Goal: Communication & Community: Answer question/provide support

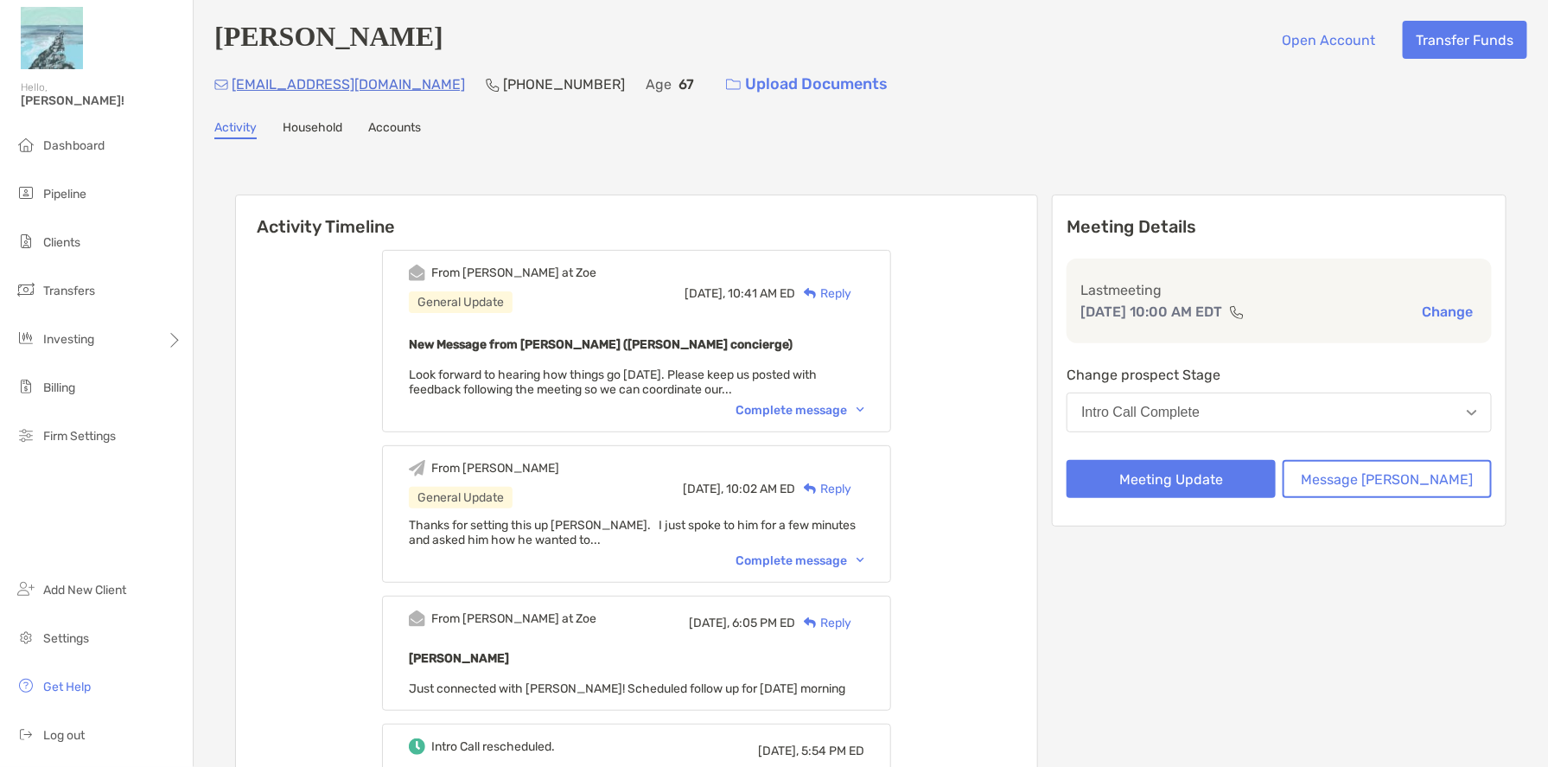
click at [806, 558] on div "Complete message" at bounding box center [799, 560] width 129 height 15
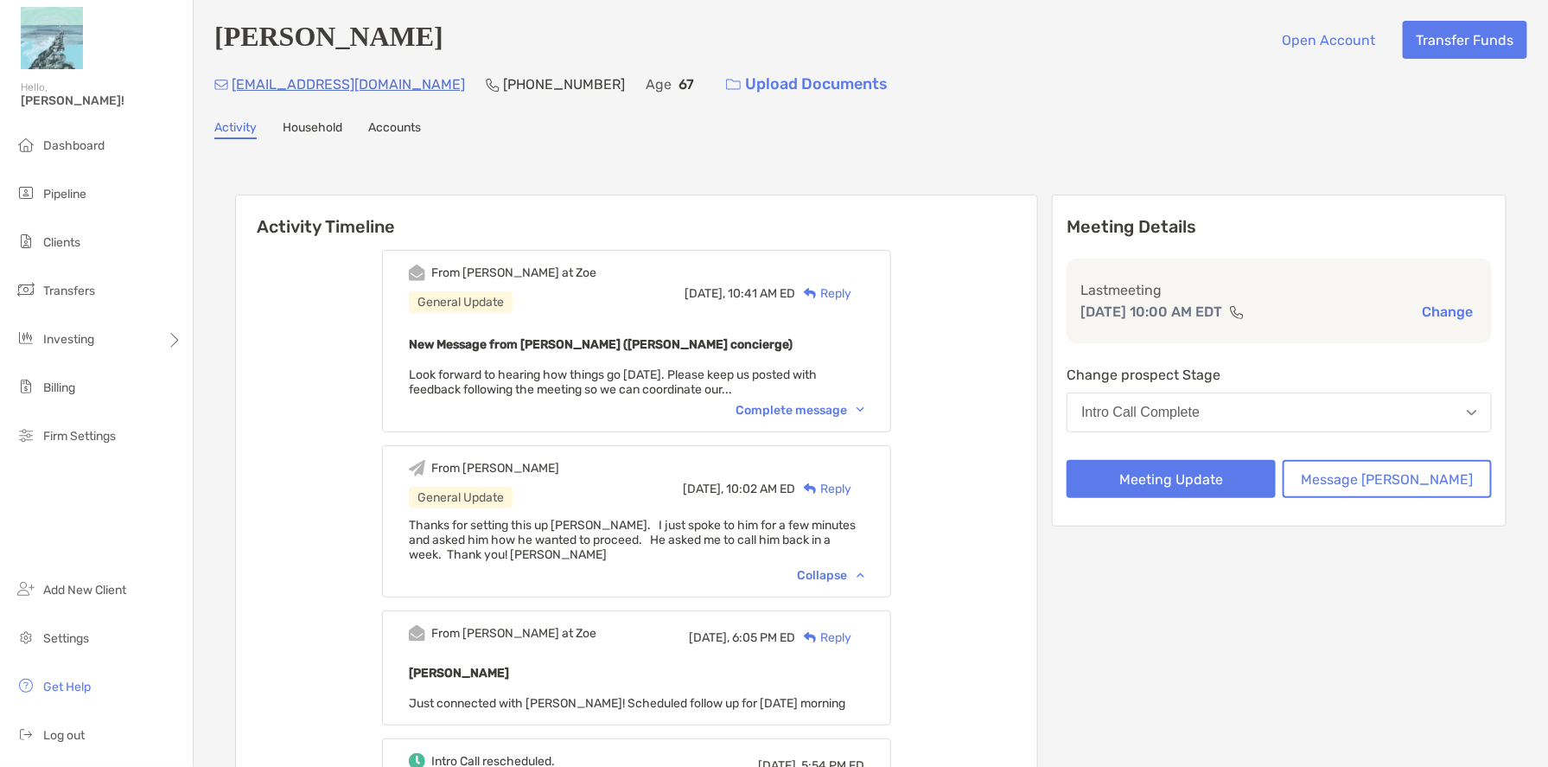
click at [851, 290] on div "Reply" at bounding box center [823, 293] width 56 height 18
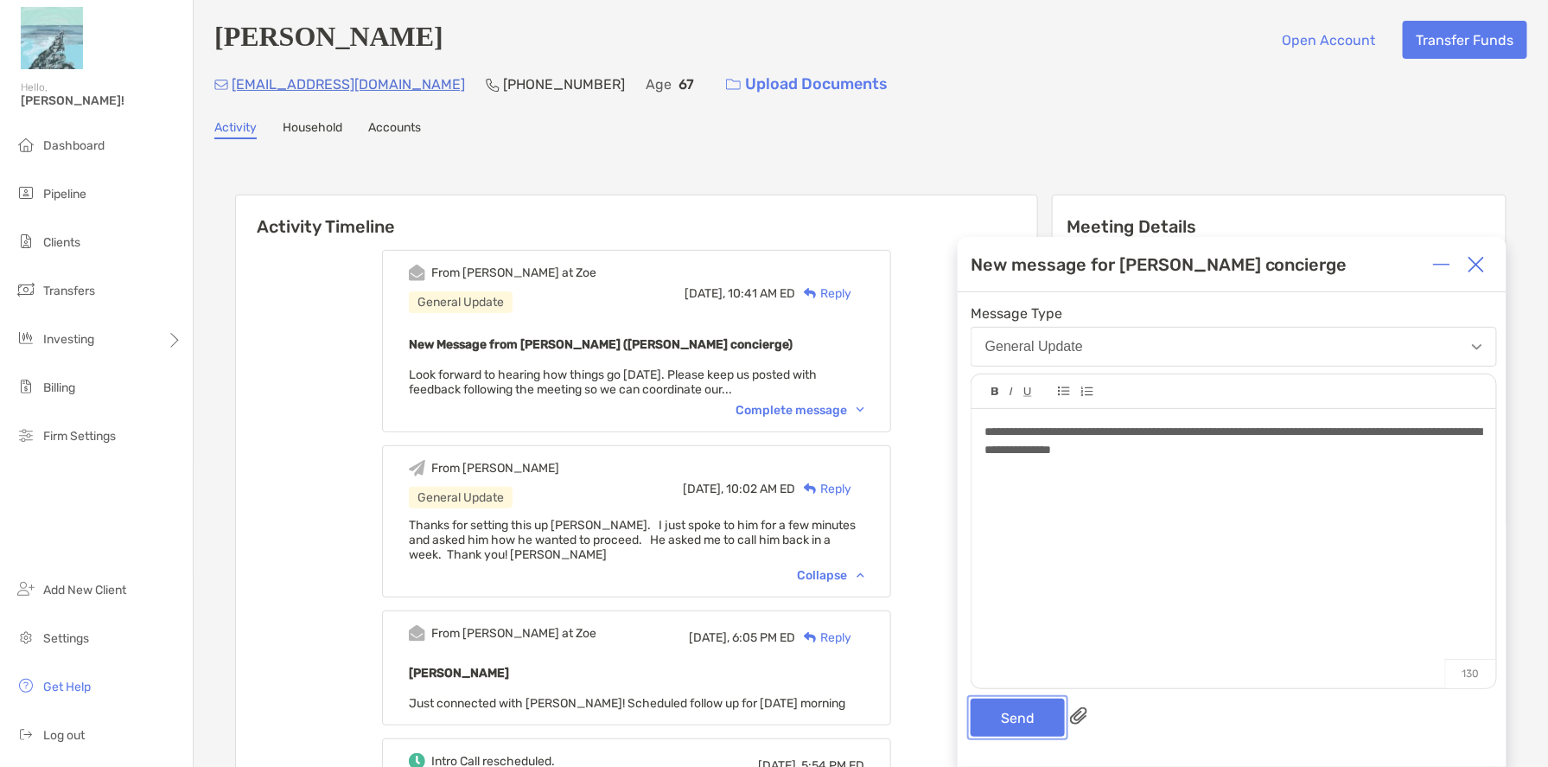
click at [1001, 725] on button "Send" at bounding box center [1018, 717] width 94 height 38
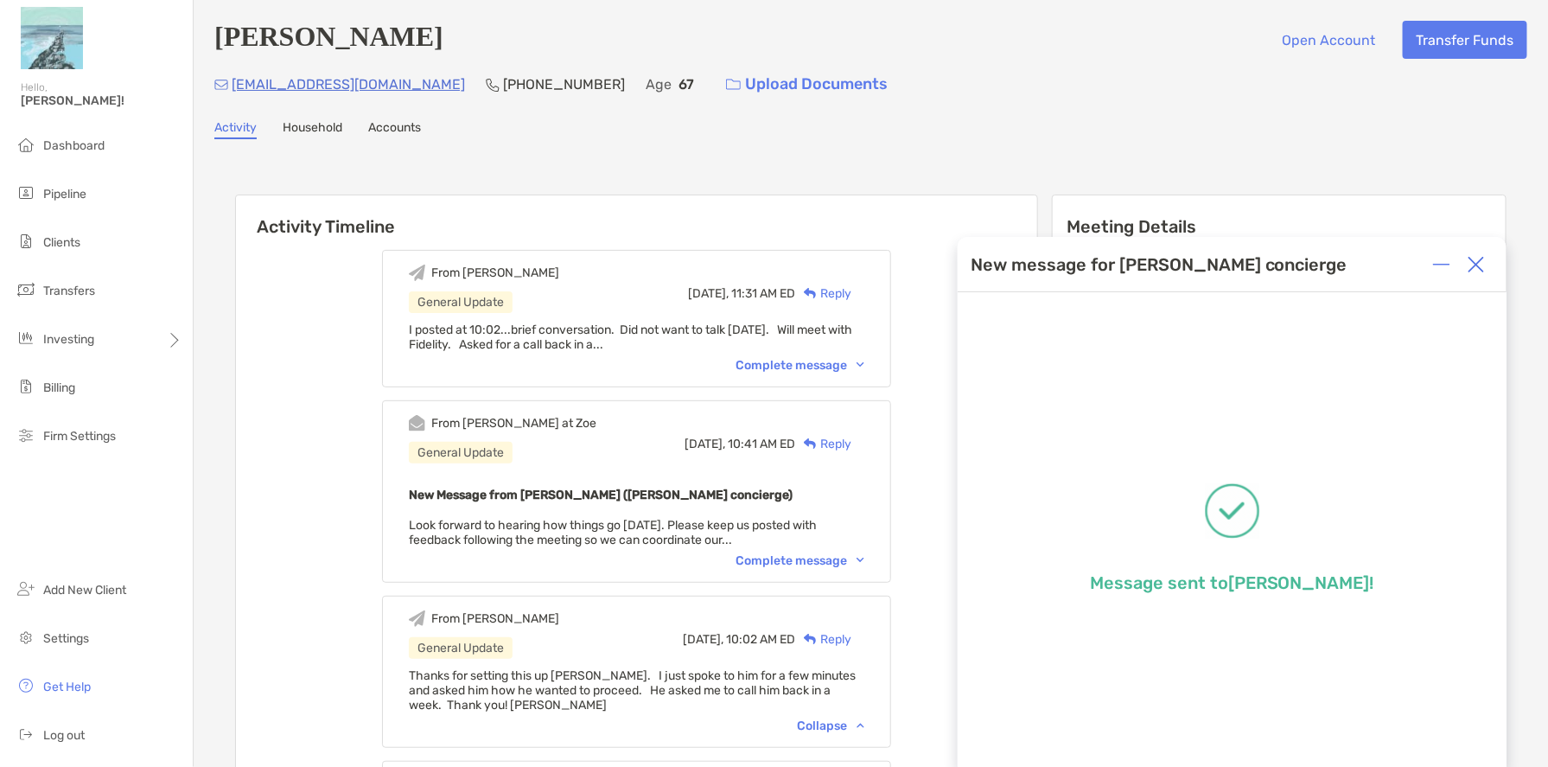
click at [1479, 268] on img at bounding box center [1475, 264] width 17 height 17
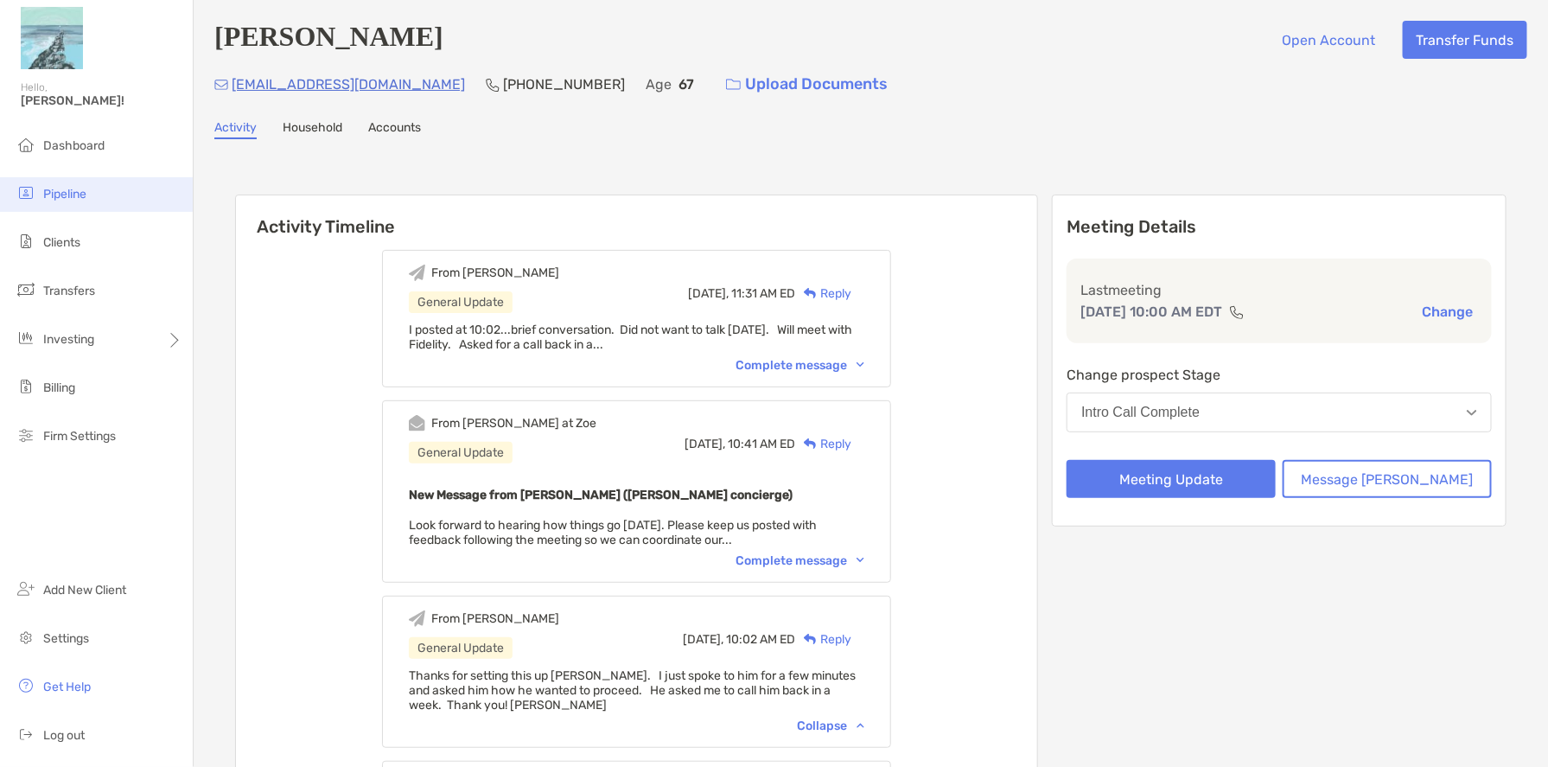
click at [104, 195] on li "Pipeline" at bounding box center [96, 194] width 193 height 35
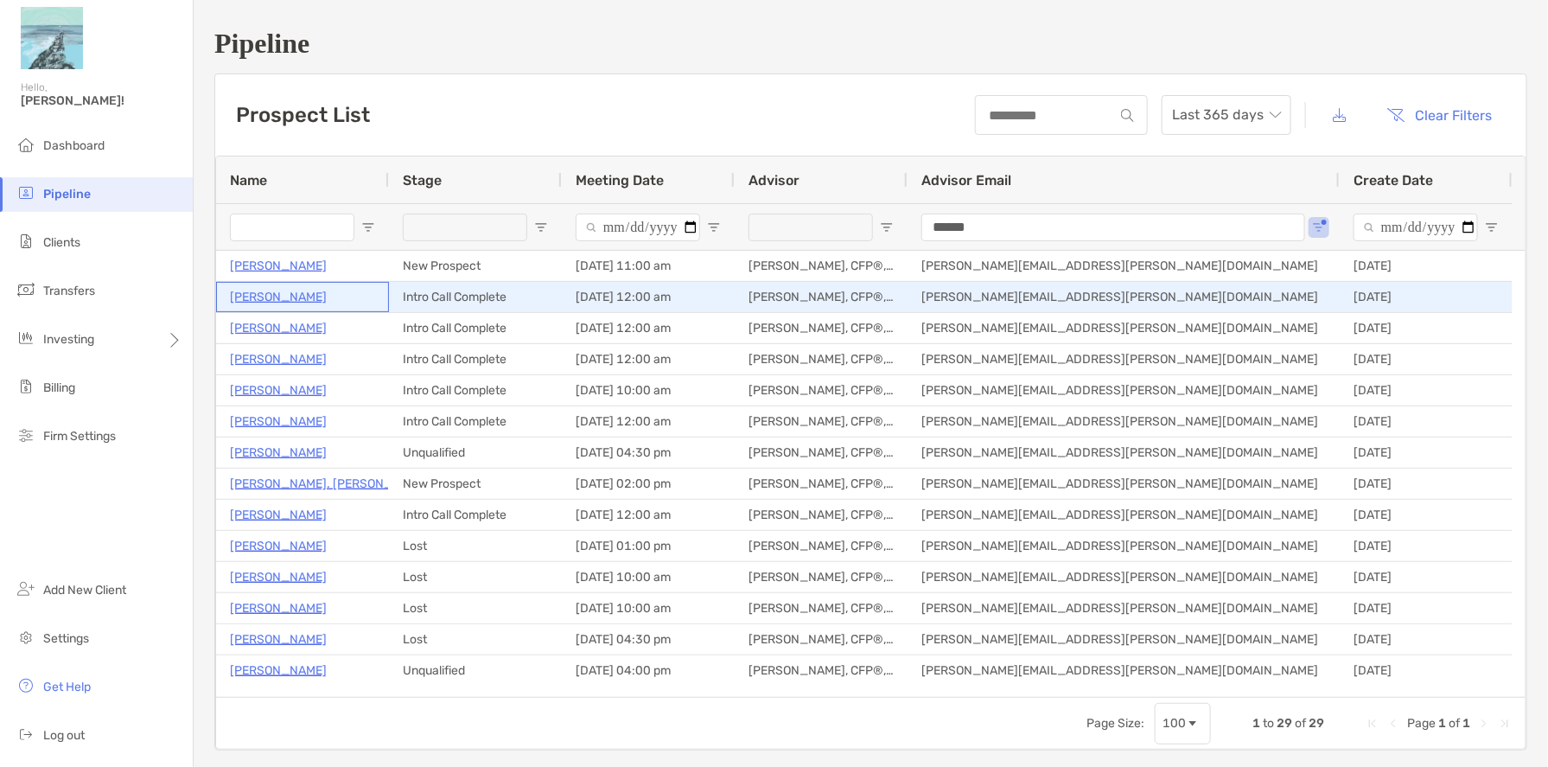
click at [292, 302] on p "Douglas Grant" at bounding box center [278, 297] width 97 height 22
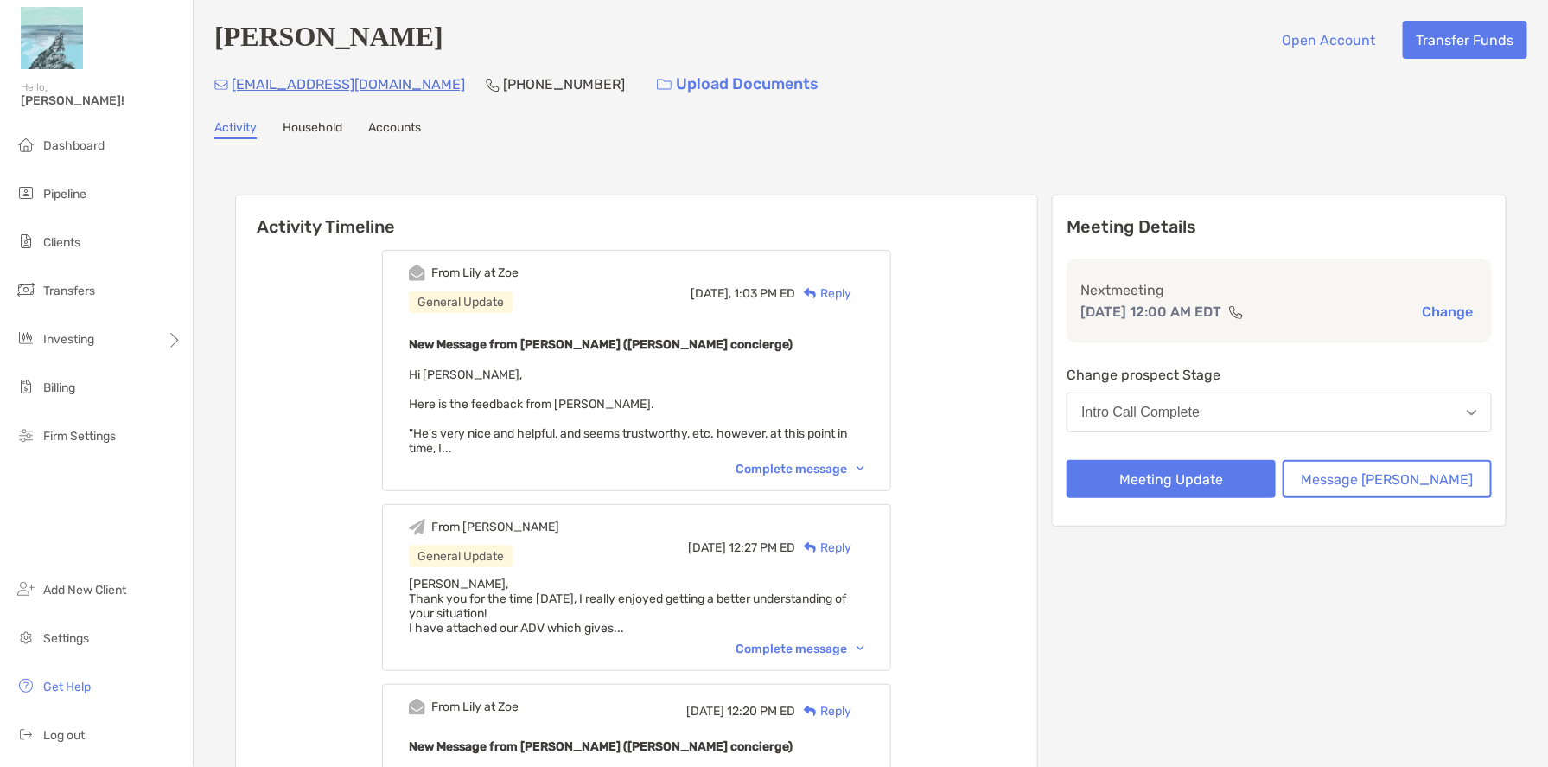
click at [832, 465] on div "Complete message" at bounding box center [799, 469] width 129 height 15
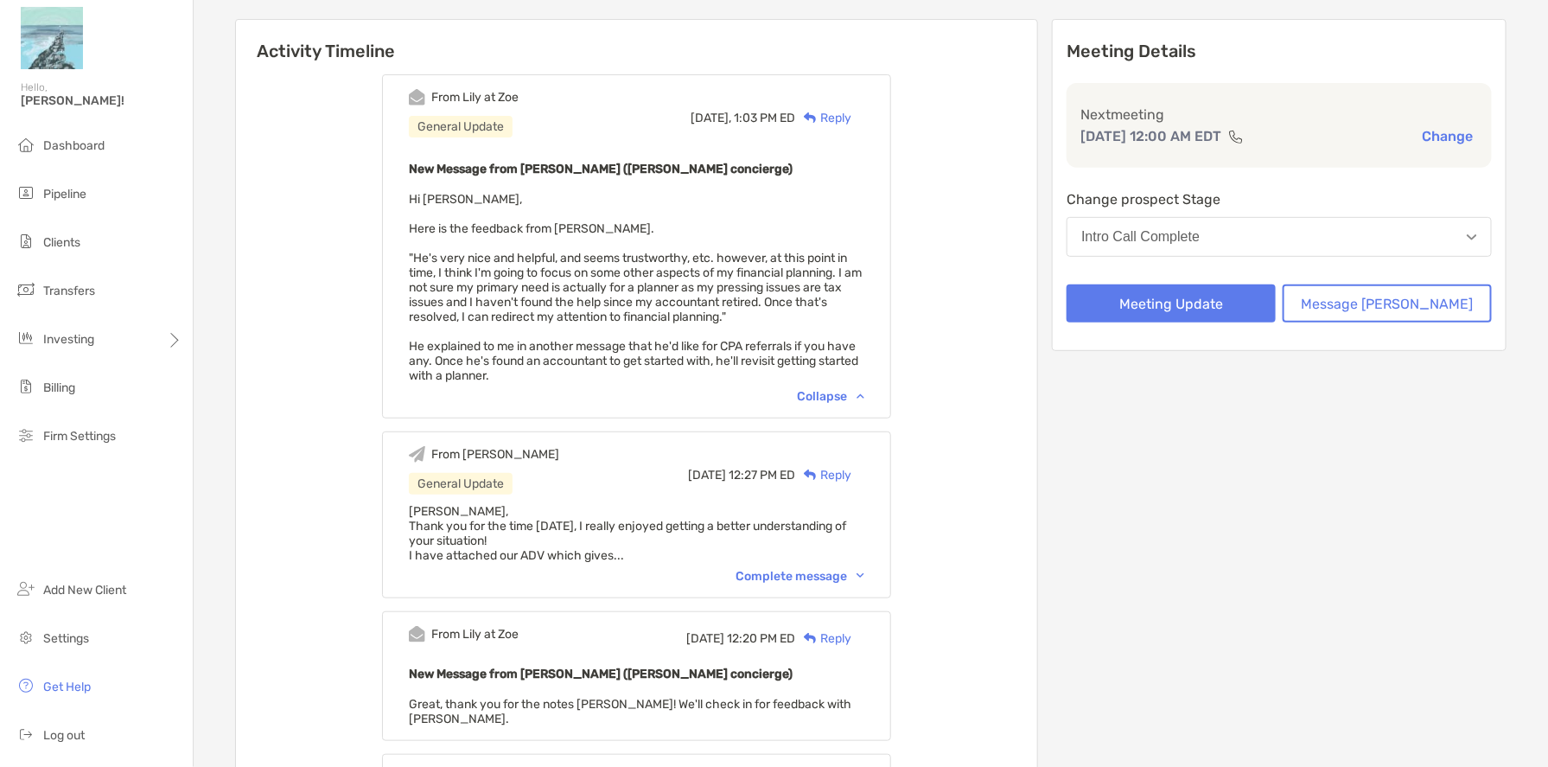
scroll to position [346, 0]
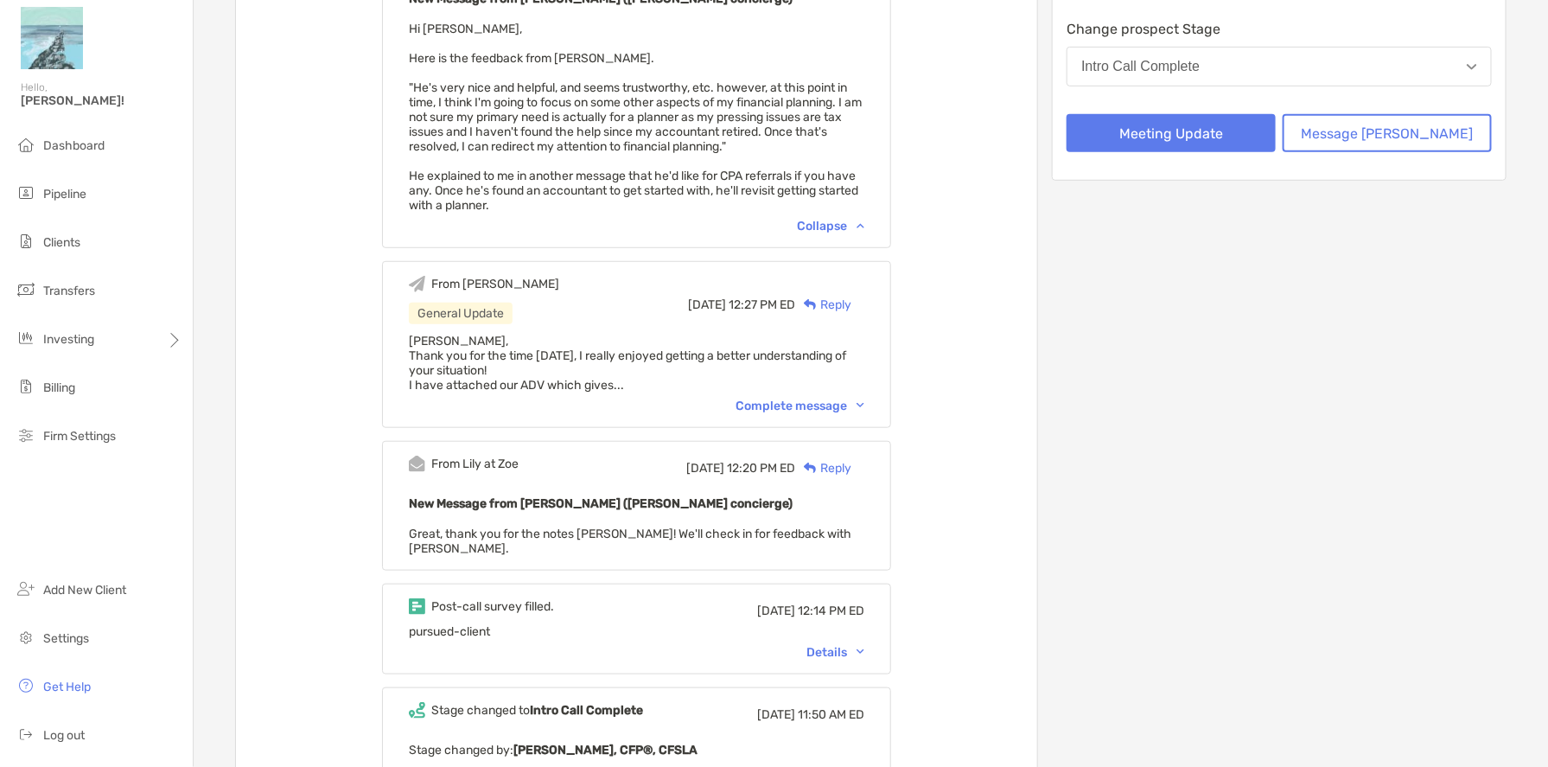
drag, startPoint x: 1339, startPoint y: 410, endPoint x: 1129, endPoint y: 433, distance: 211.3
click at [1337, 410] on div "Meeting Details Next meeting Oct 13, 12:00 AM EDT Change Change prospect Stage …" at bounding box center [1279, 681] width 455 height 1665
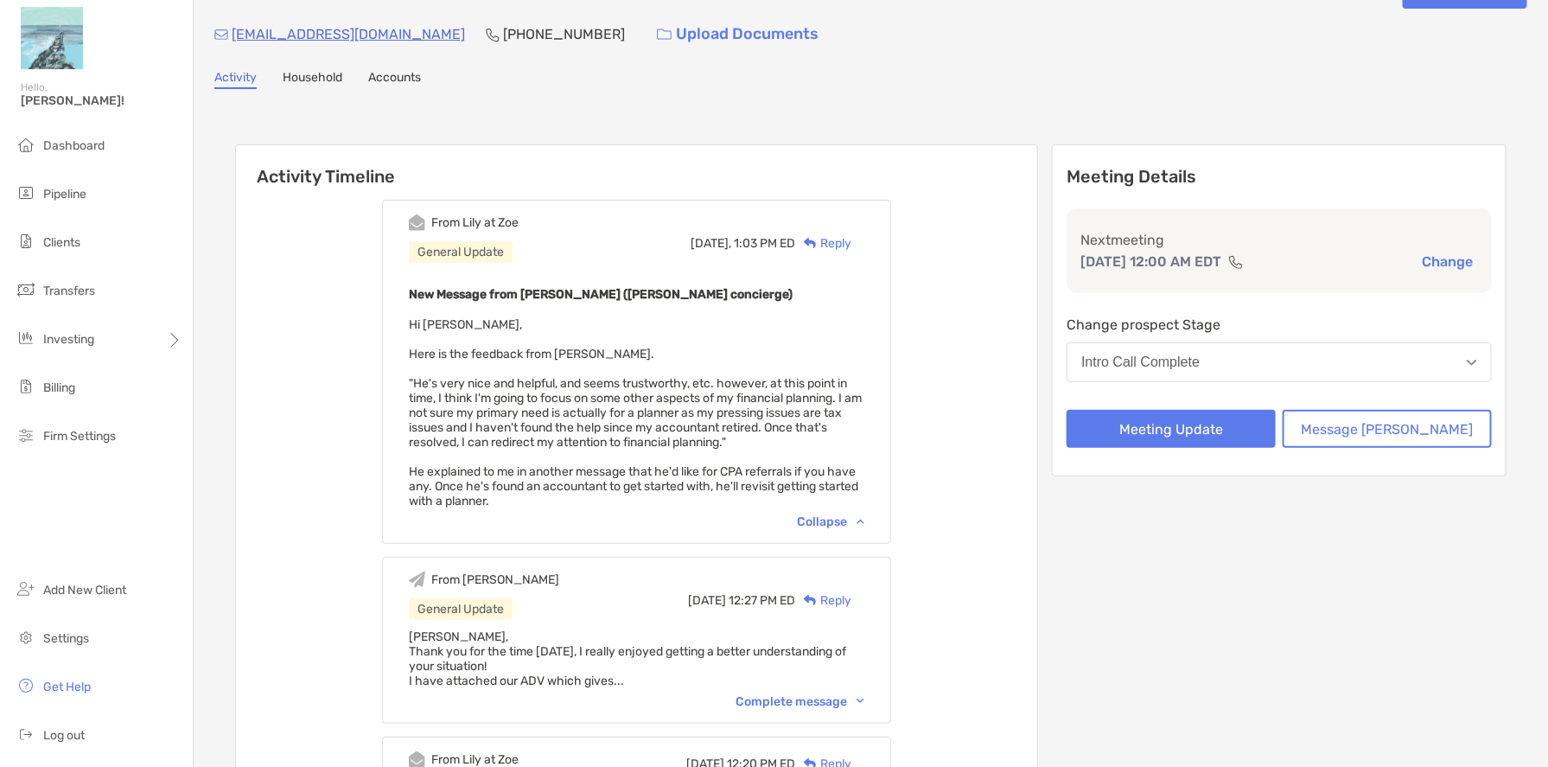
scroll to position [86, 0]
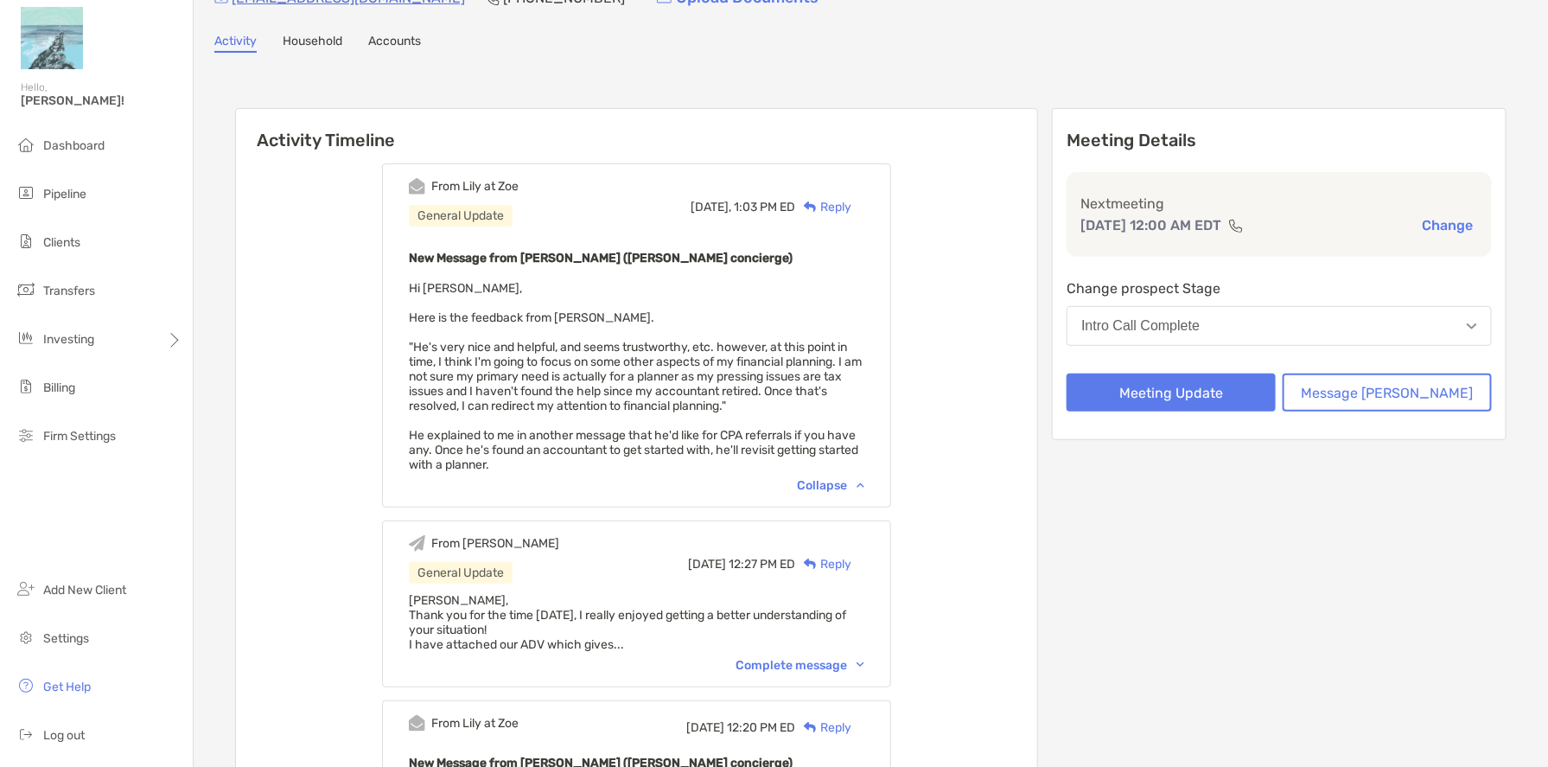
click at [783, 658] on div "Complete message" at bounding box center [799, 665] width 129 height 15
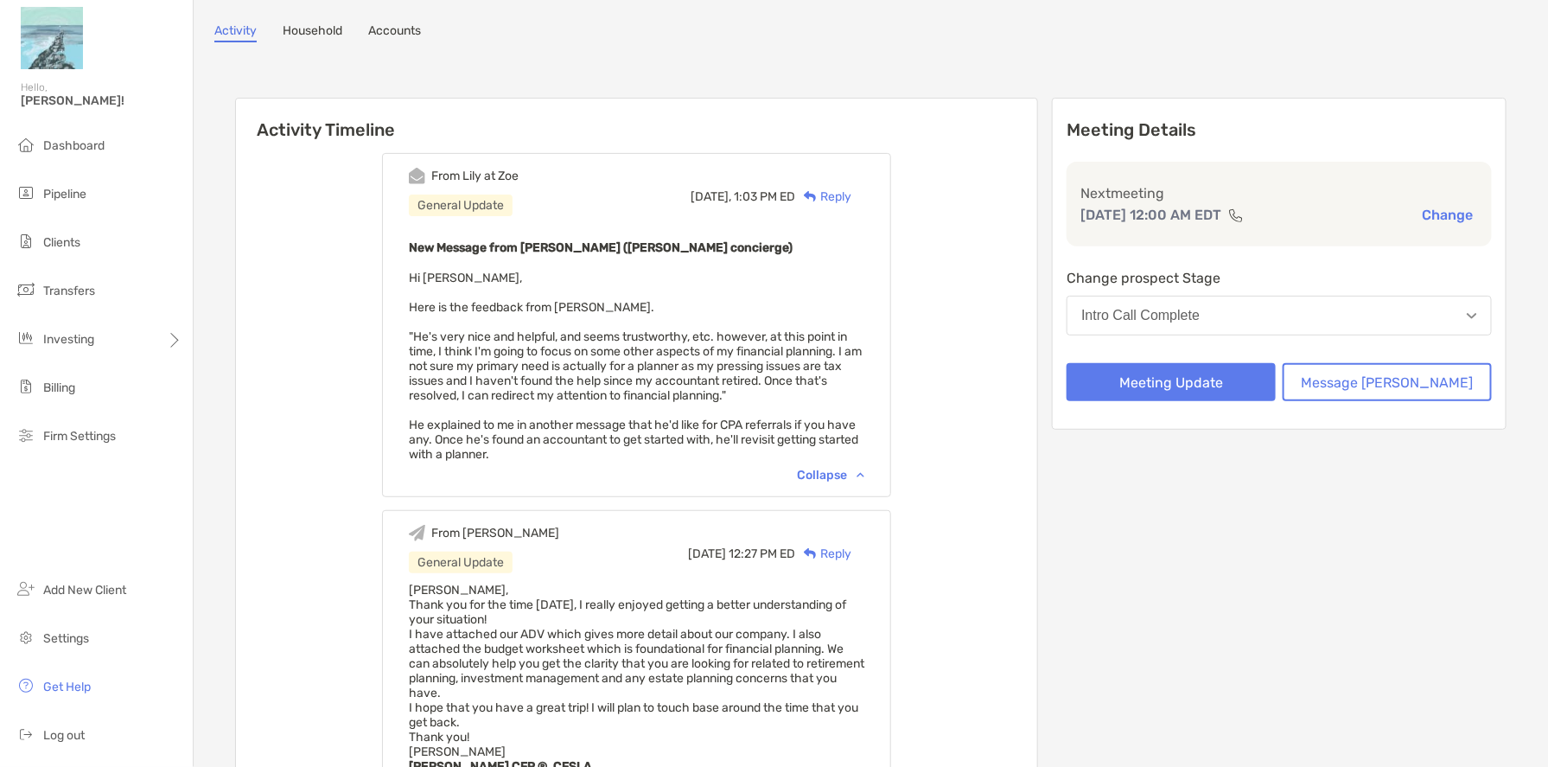
scroll to position [0, 0]
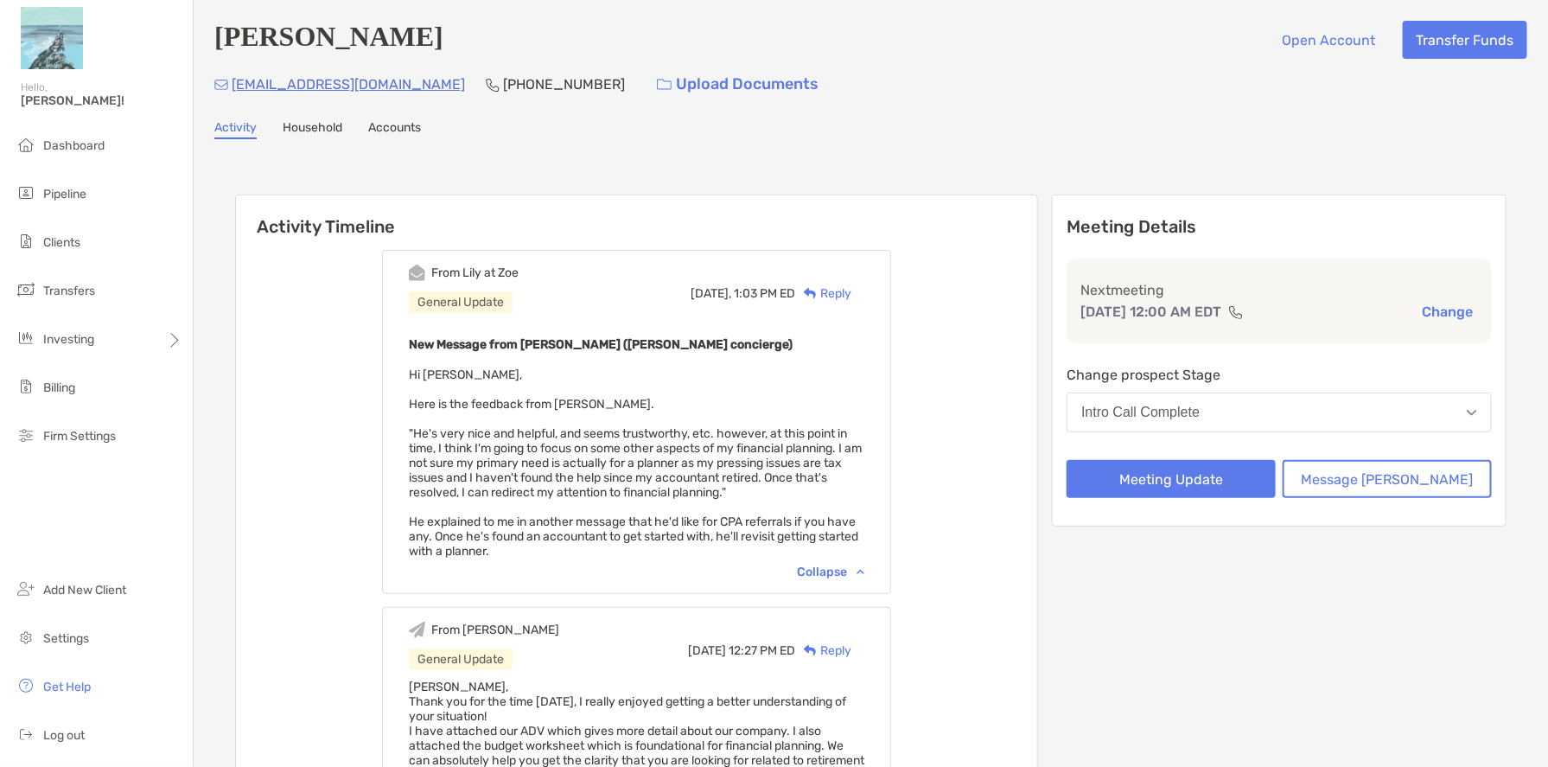
click at [851, 292] on div "Reply" at bounding box center [823, 293] width 56 height 18
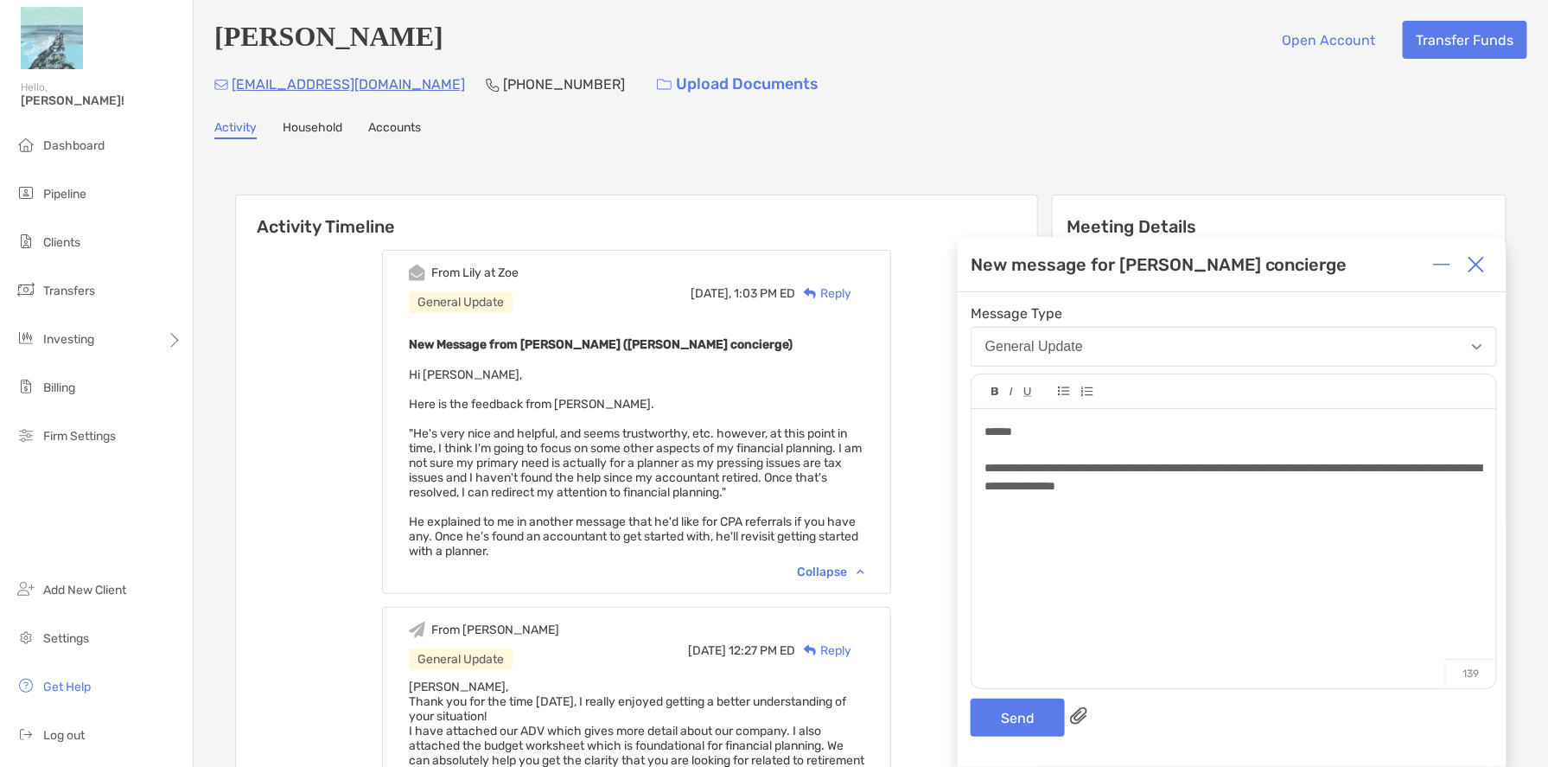
click at [1219, 486] on div "**********" at bounding box center [1233, 477] width 498 height 36
click at [1172, 500] on span "**********" at bounding box center [1233, 486] width 499 height 48
click at [1163, 501] on span "**********" at bounding box center [1233, 486] width 499 height 48
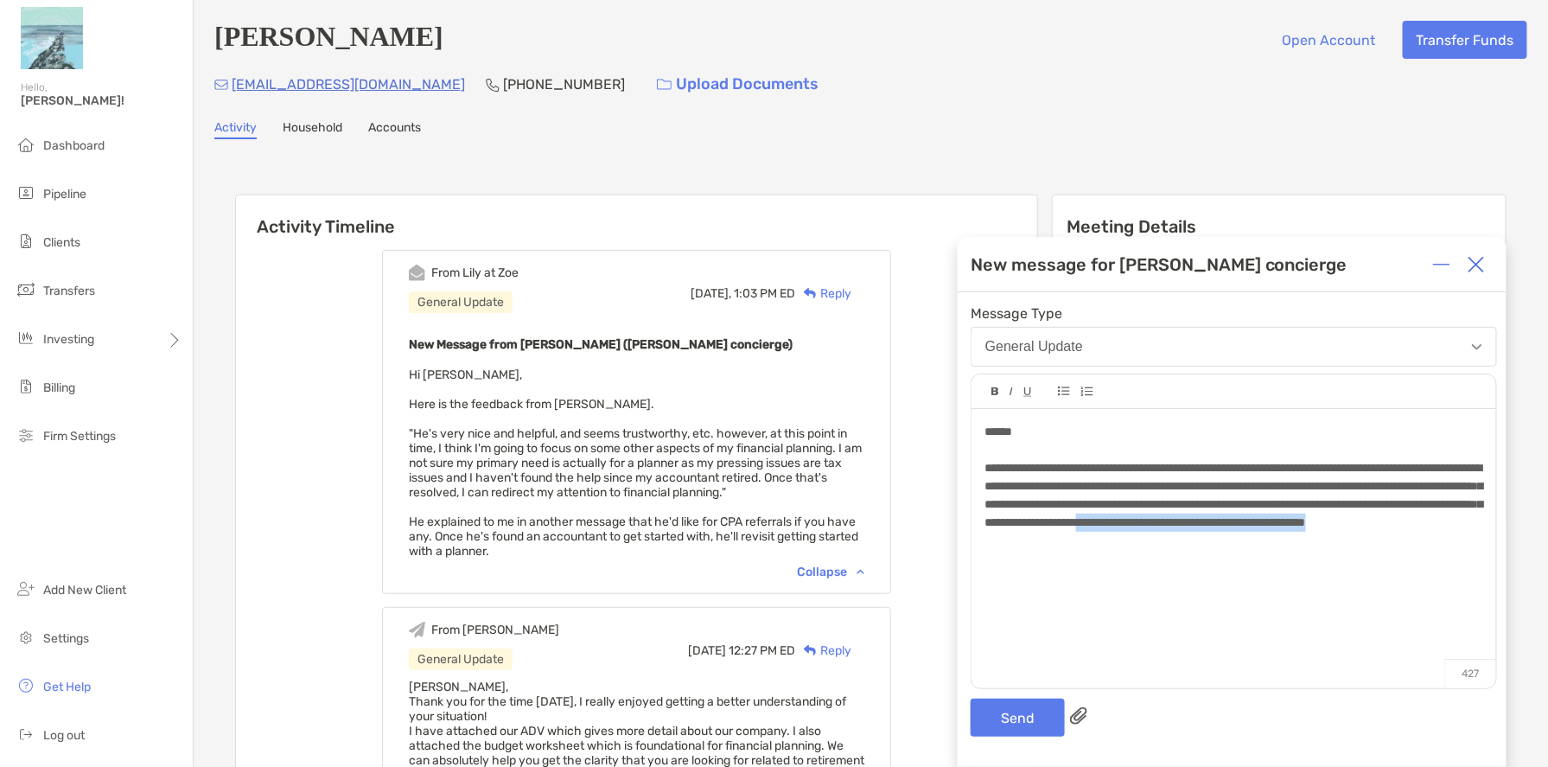
drag, startPoint x: 1476, startPoint y: 525, endPoint x: 1480, endPoint y: 537, distance: 12.0
click at [1480, 532] on div "**********" at bounding box center [1233, 495] width 498 height 73
click at [1473, 527] on span "**********" at bounding box center [1233, 495] width 499 height 67
drag, startPoint x: 1473, startPoint y: 525, endPoint x: 1083, endPoint y: 545, distance: 390.3
click at [1083, 528] on span "**********" at bounding box center [1233, 495] width 499 height 67
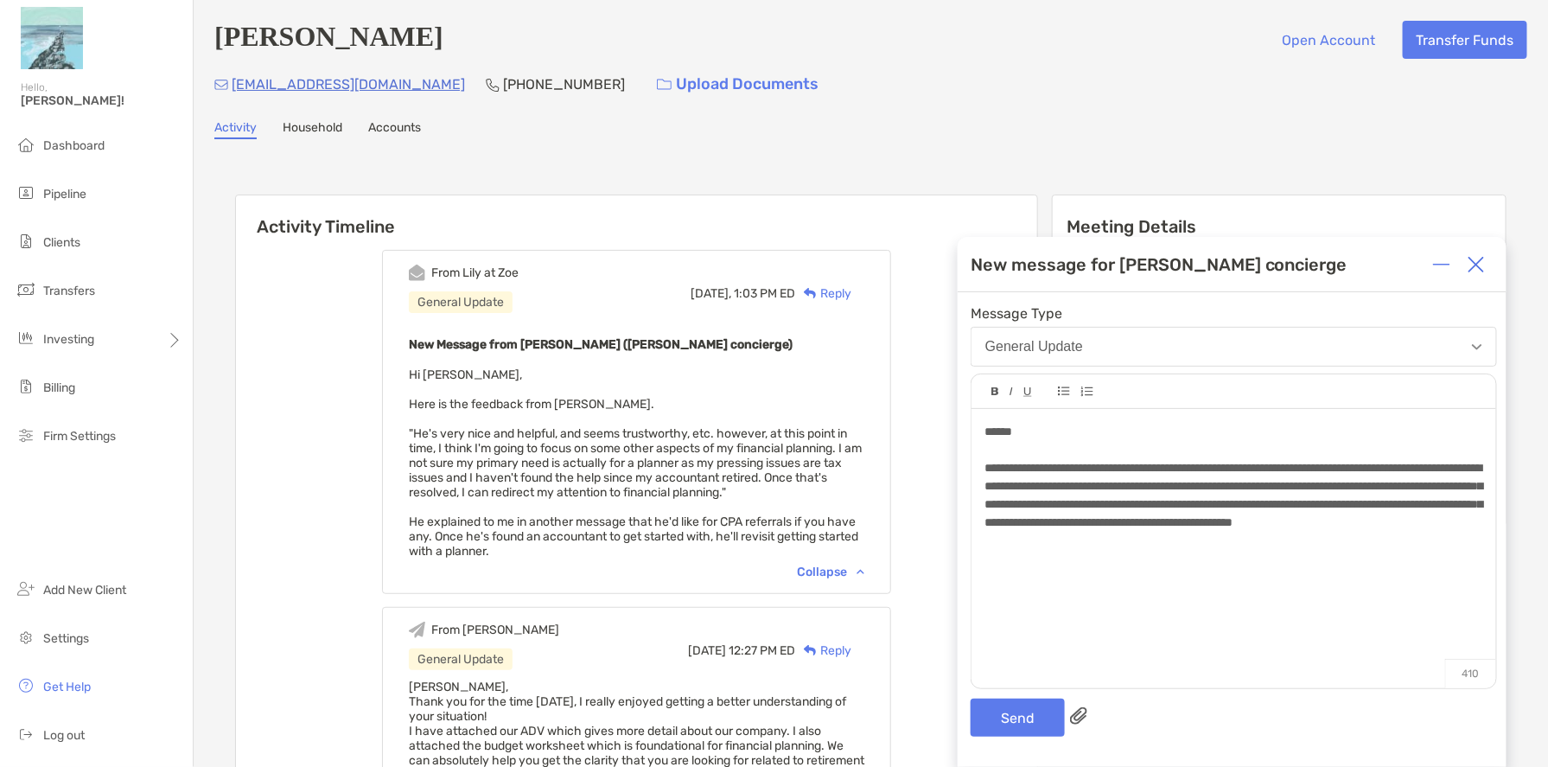
click at [1231, 552] on div "**********" at bounding box center [1233, 540] width 525 height 262
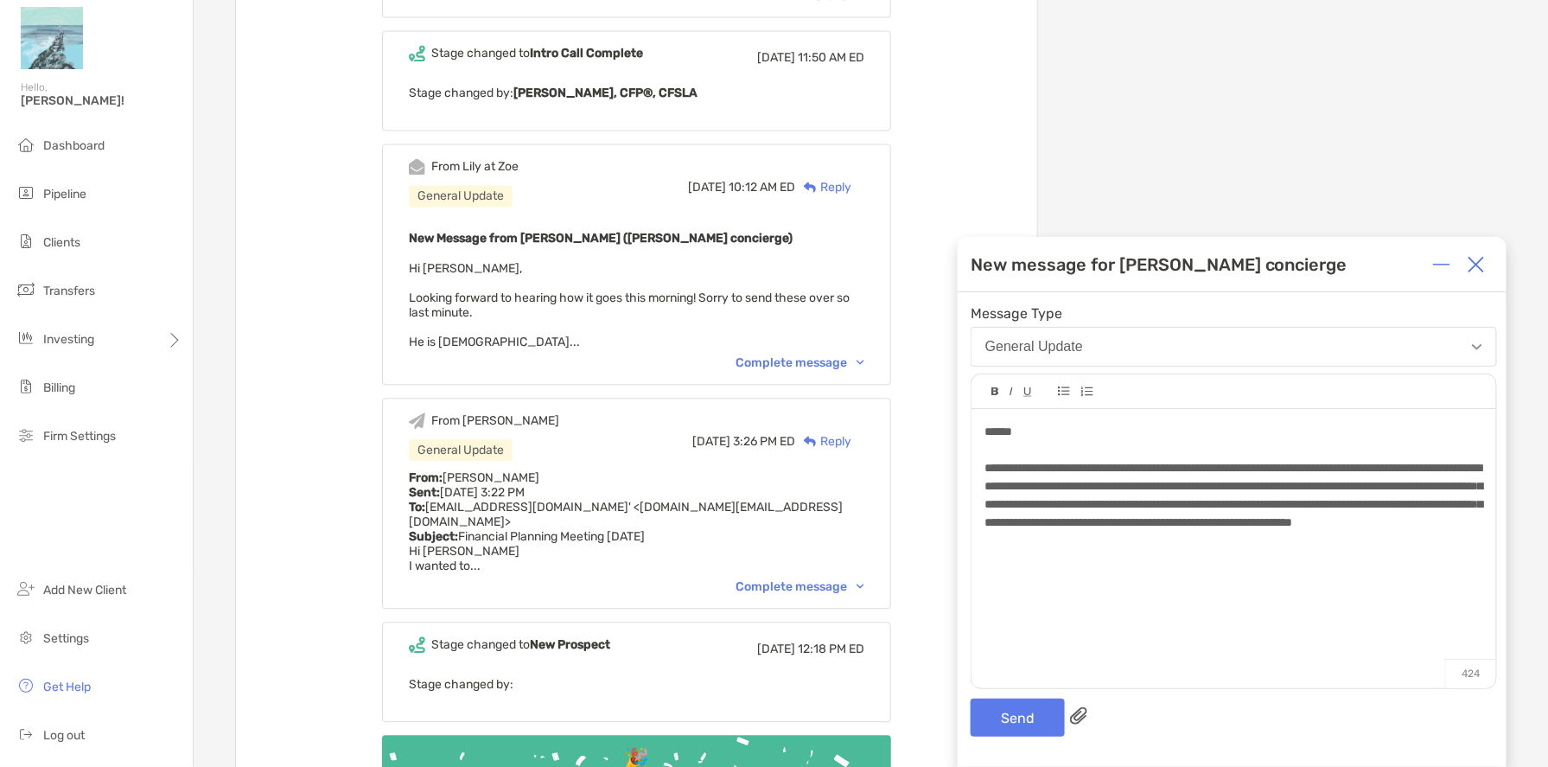
scroll to position [1037, 0]
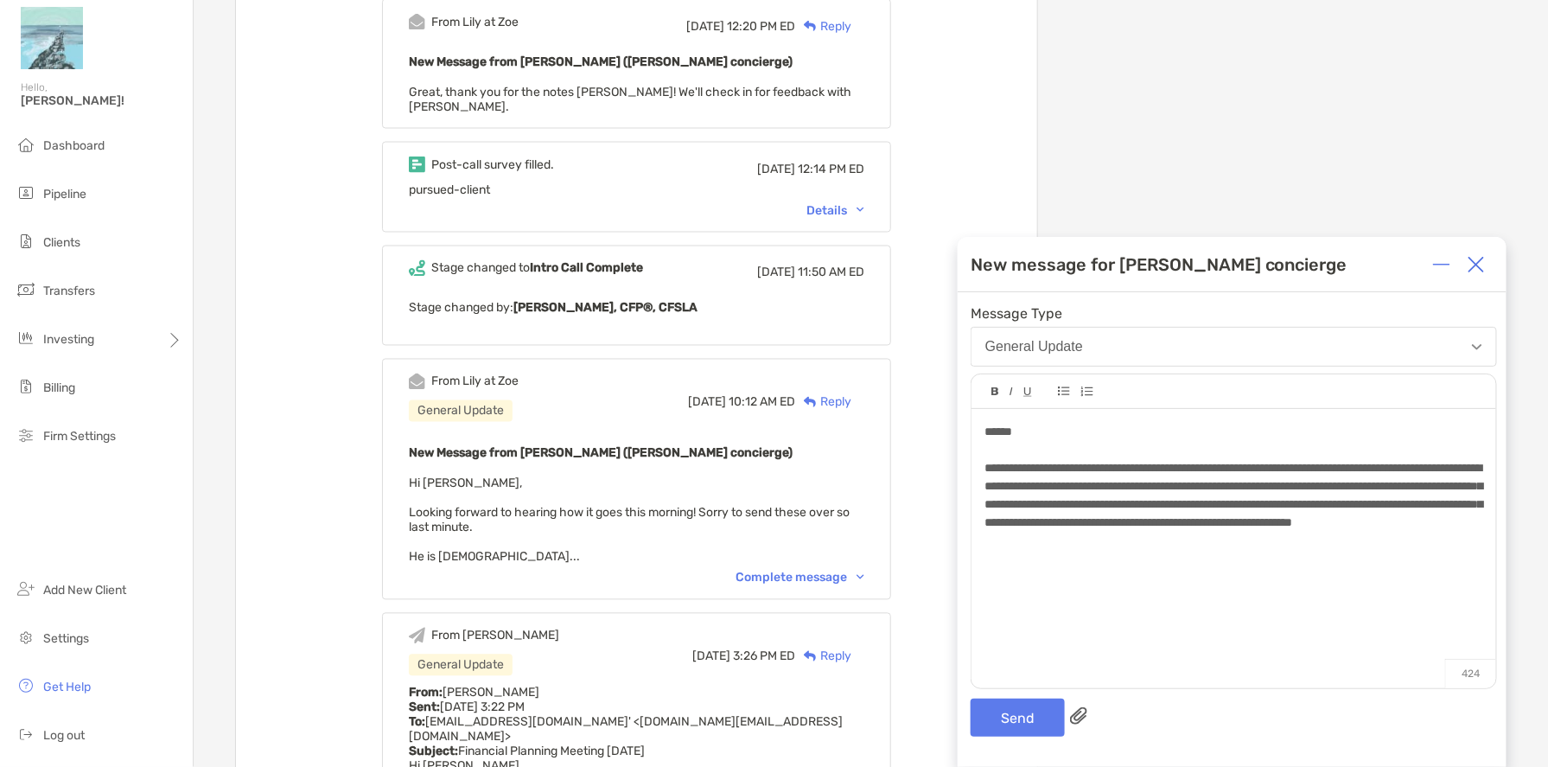
click at [1181, 528] on span "**********" at bounding box center [1233, 495] width 499 height 67
drag, startPoint x: 1175, startPoint y: 544, endPoint x: 1185, endPoint y: 519, distance: 26.3
click at [1185, 519] on span "**********" at bounding box center [1233, 495] width 499 height 67
click at [780, 570] on div "Complete message" at bounding box center [799, 577] width 129 height 15
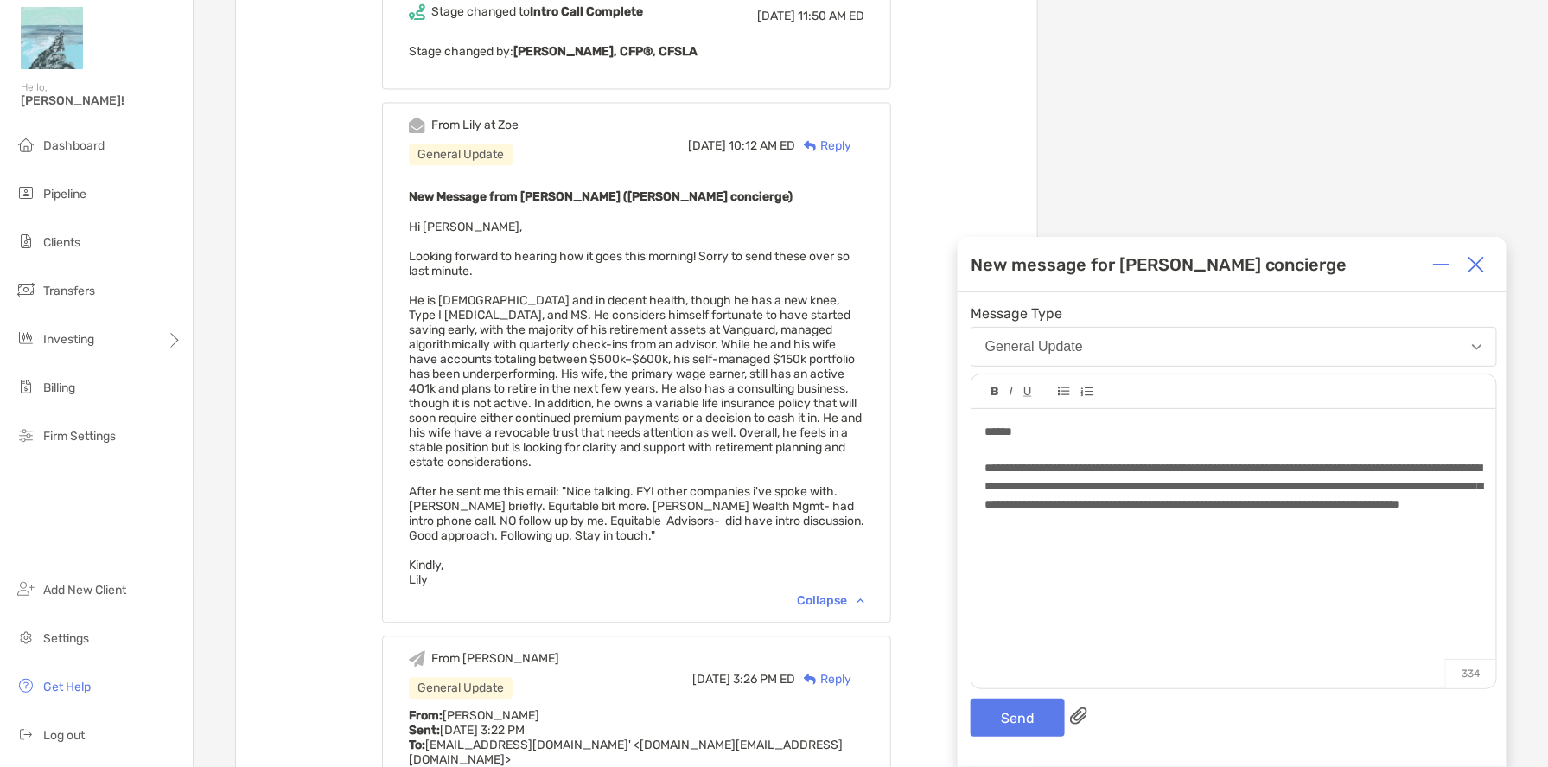
scroll to position [1296, 0]
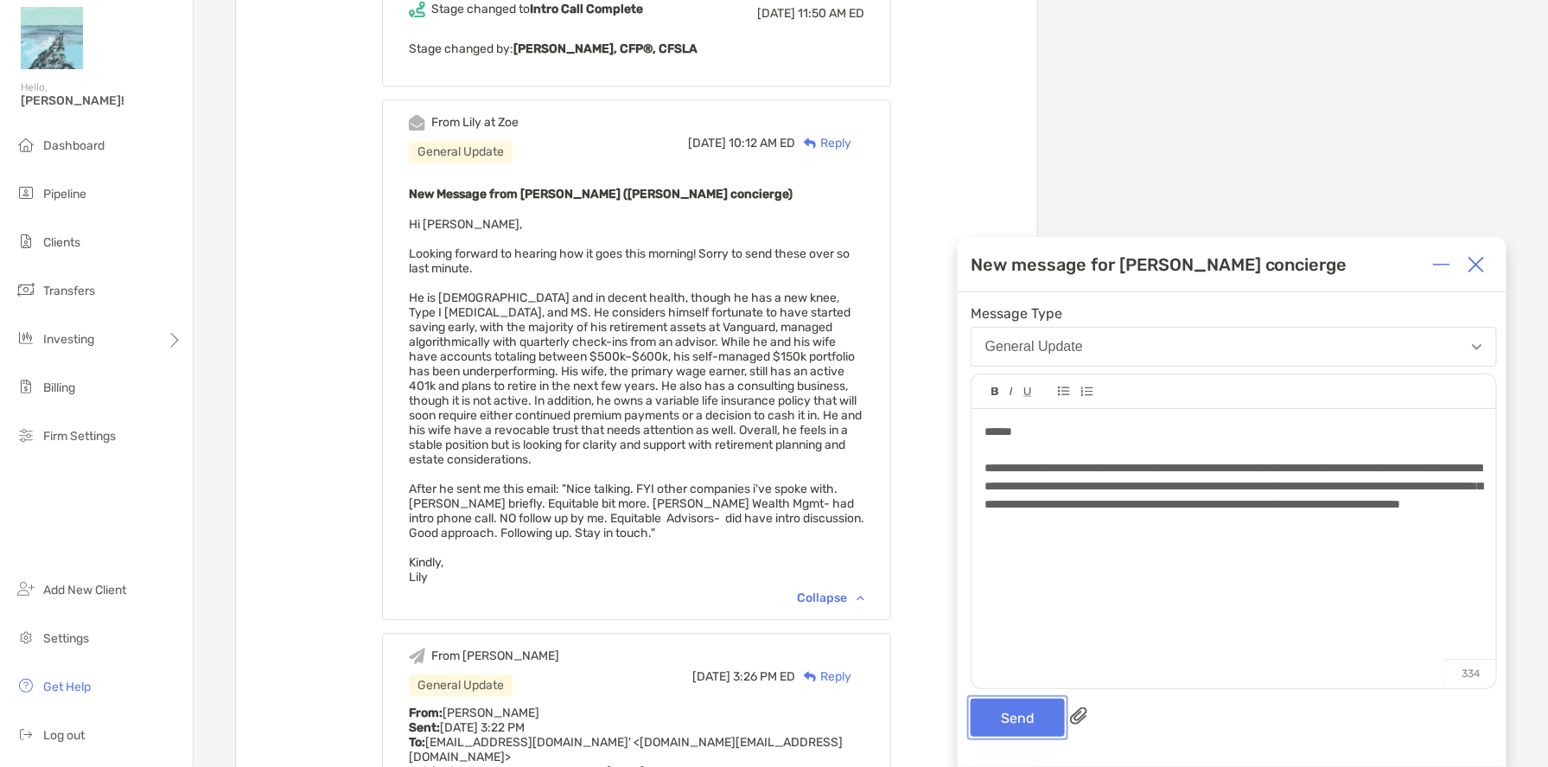
click at [1018, 726] on button "Send" at bounding box center [1018, 717] width 94 height 38
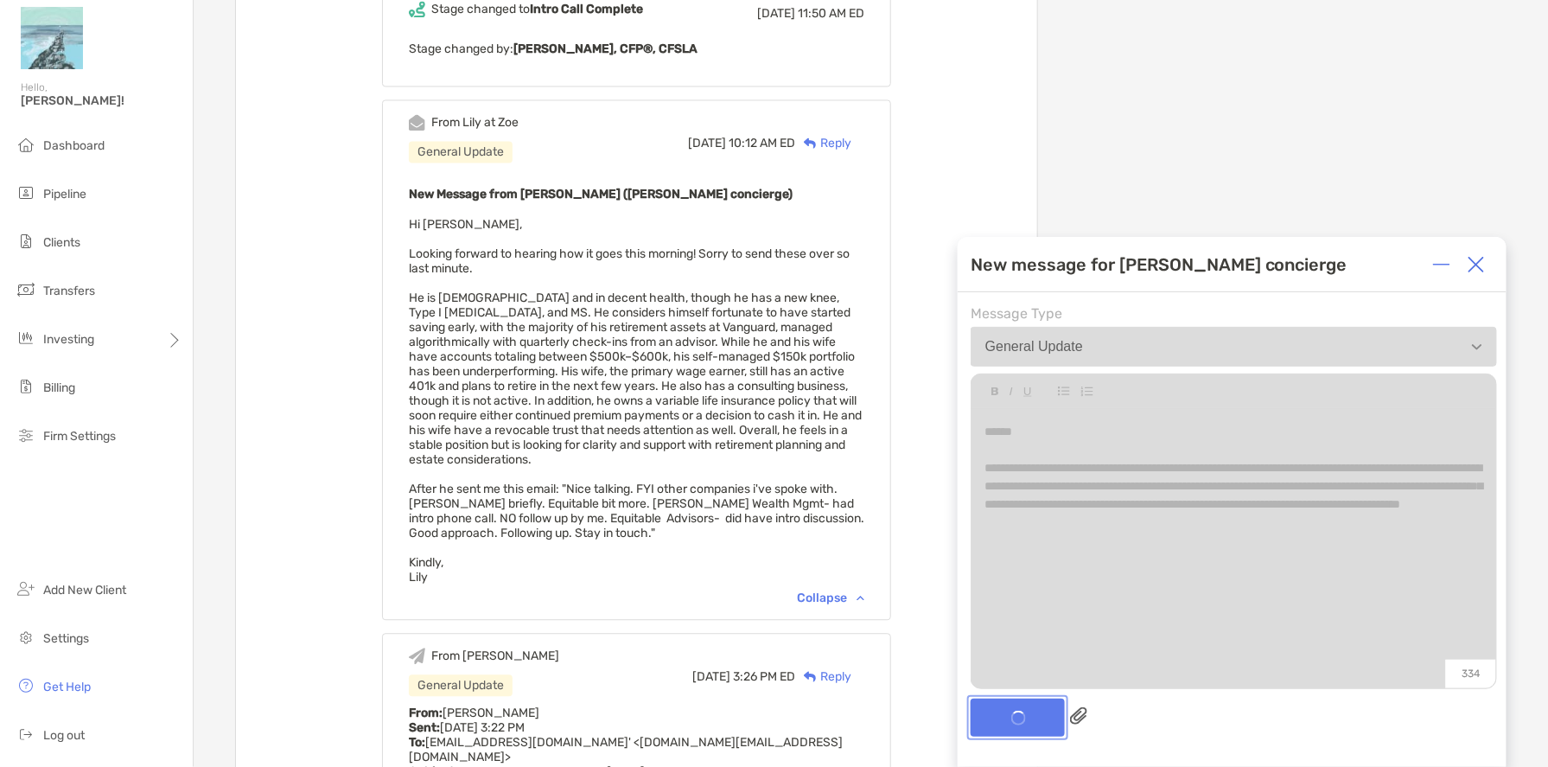
scroll to position [1474, 0]
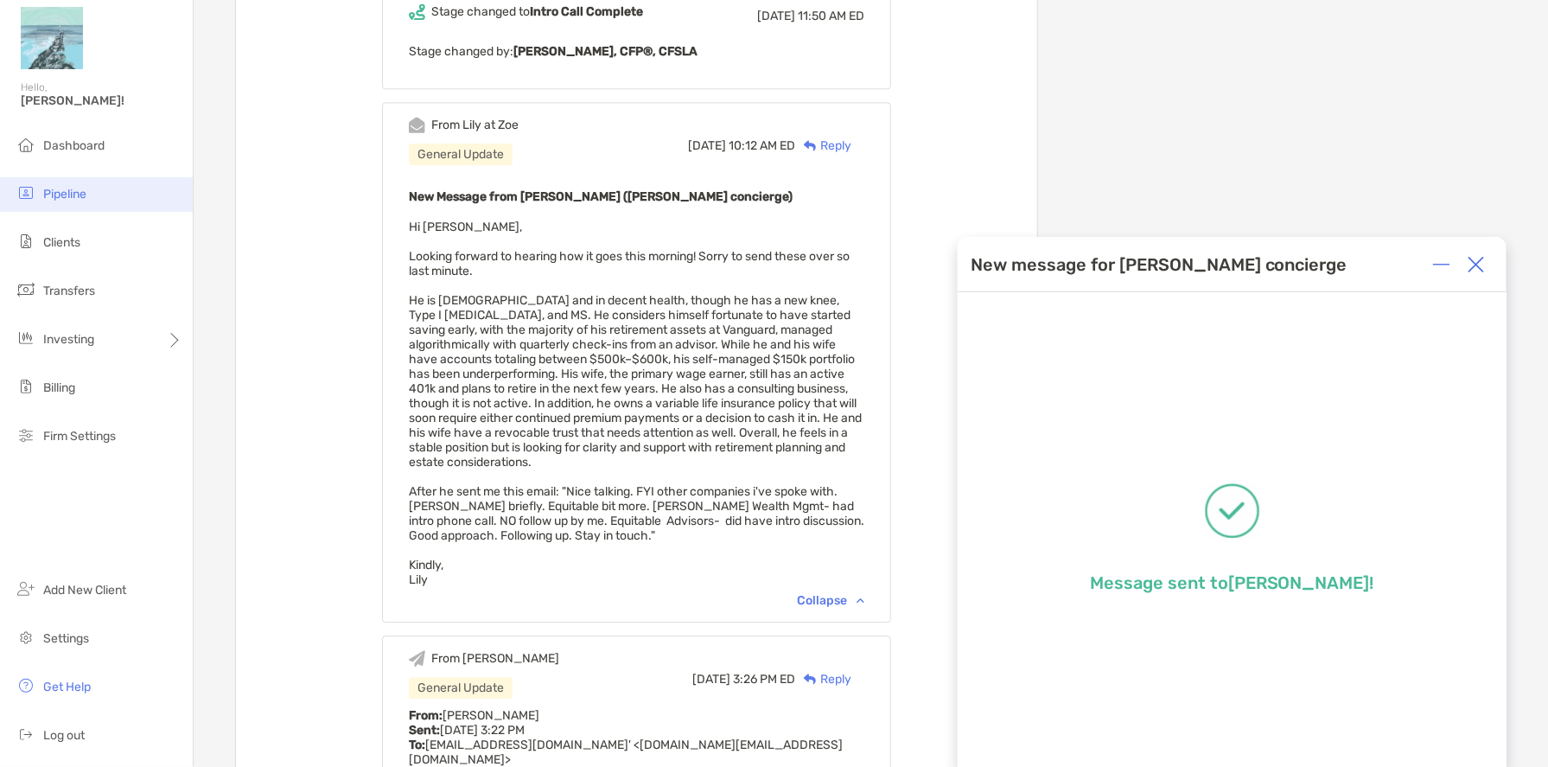
click at [56, 201] on span "Pipeline" at bounding box center [64, 194] width 43 height 15
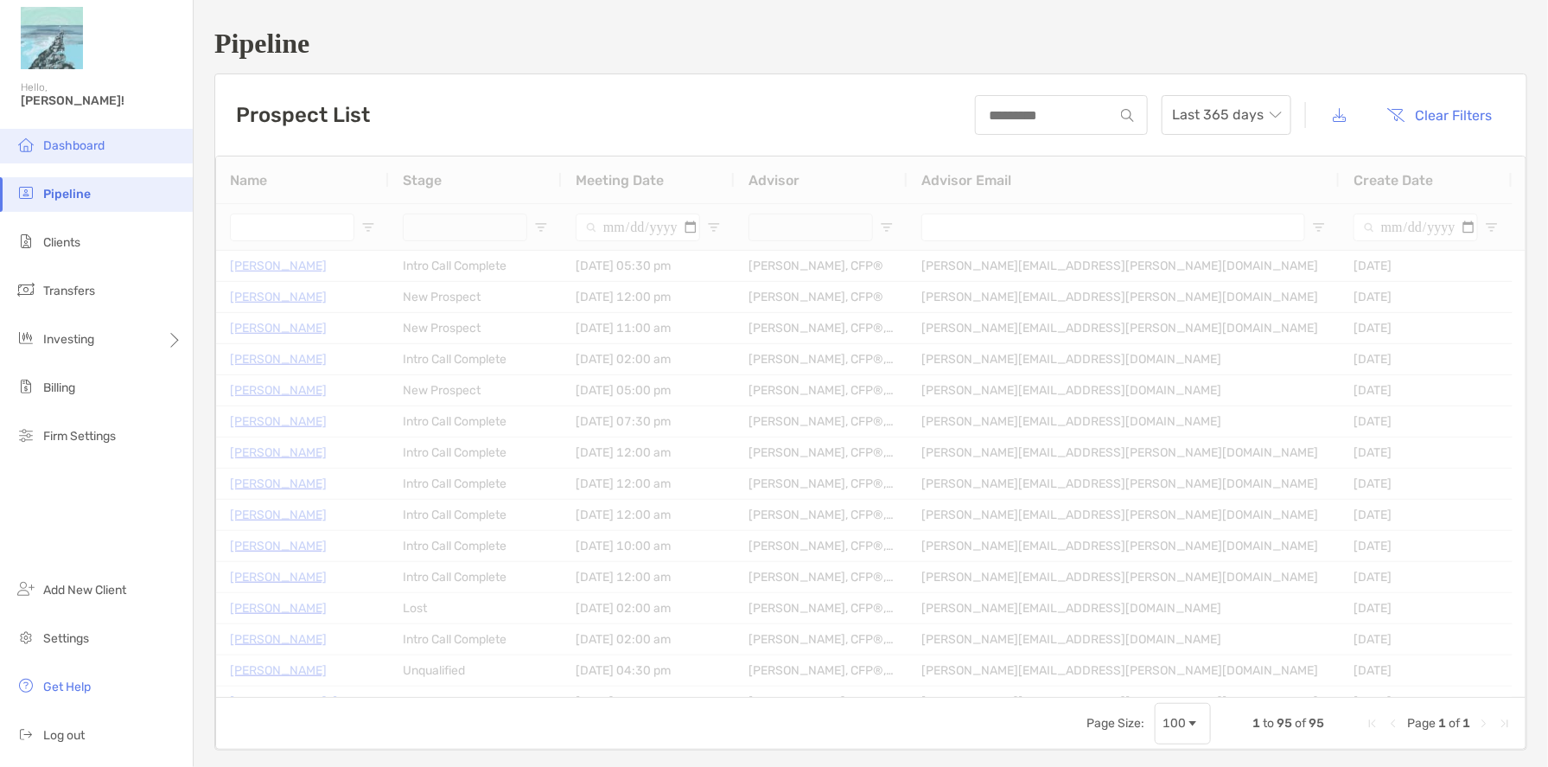
type input "******"
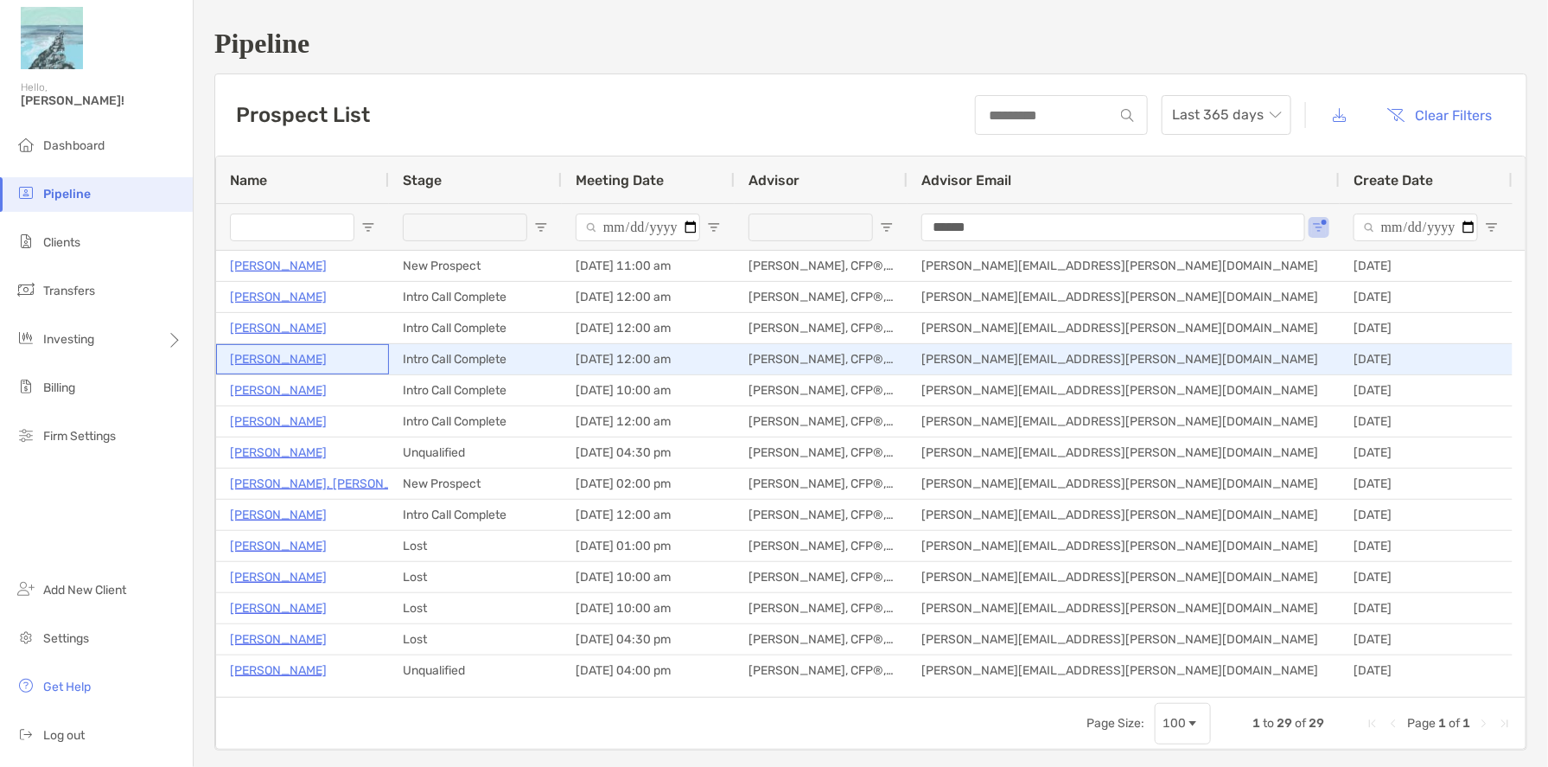
click at [289, 360] on p "Gavin Brennan" at bounding box center [278, 359] width 97 height 22
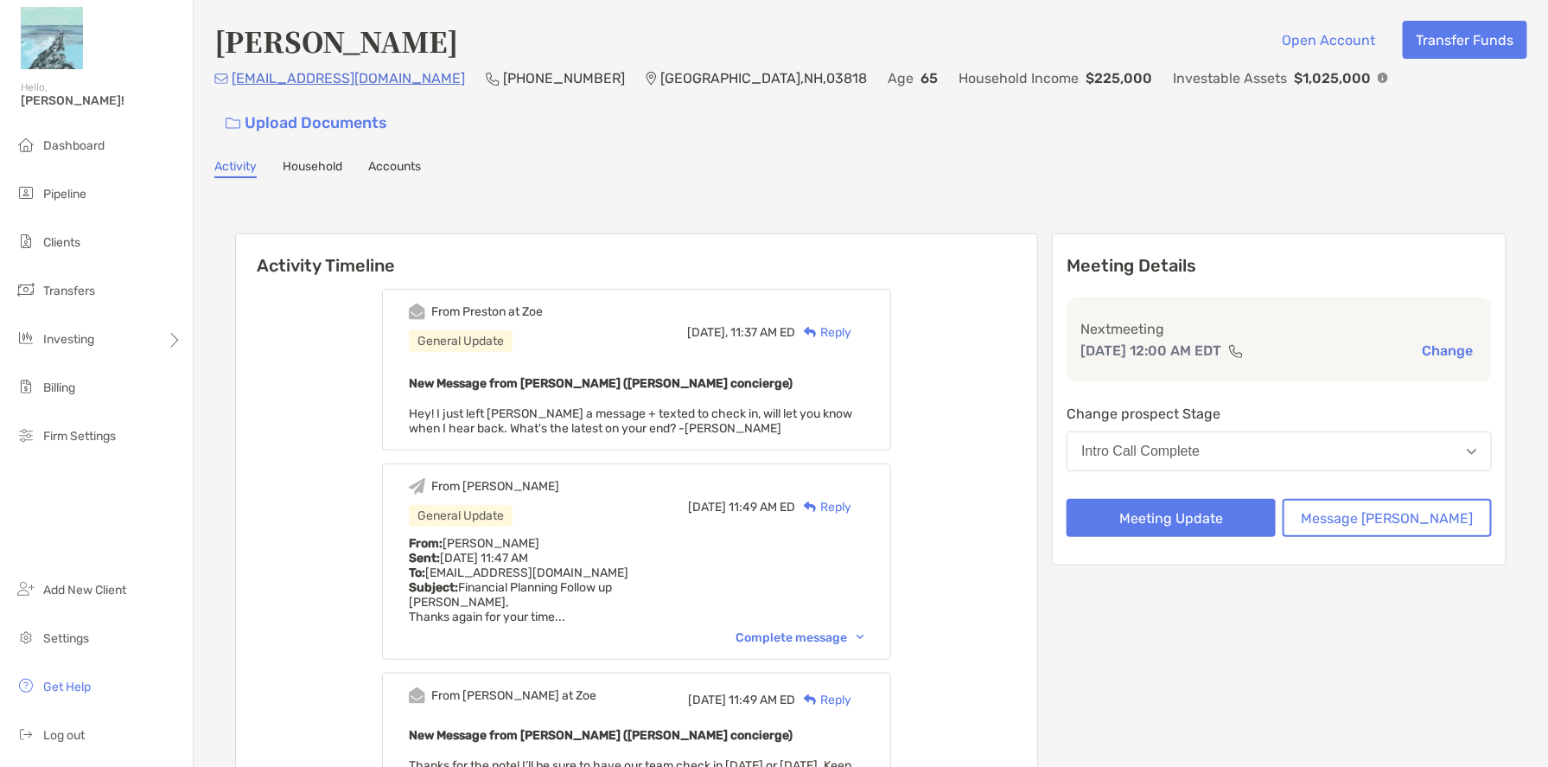
click at [834, 630] on div "Complete message" at bounding box center [799, 637] width 129 height 15
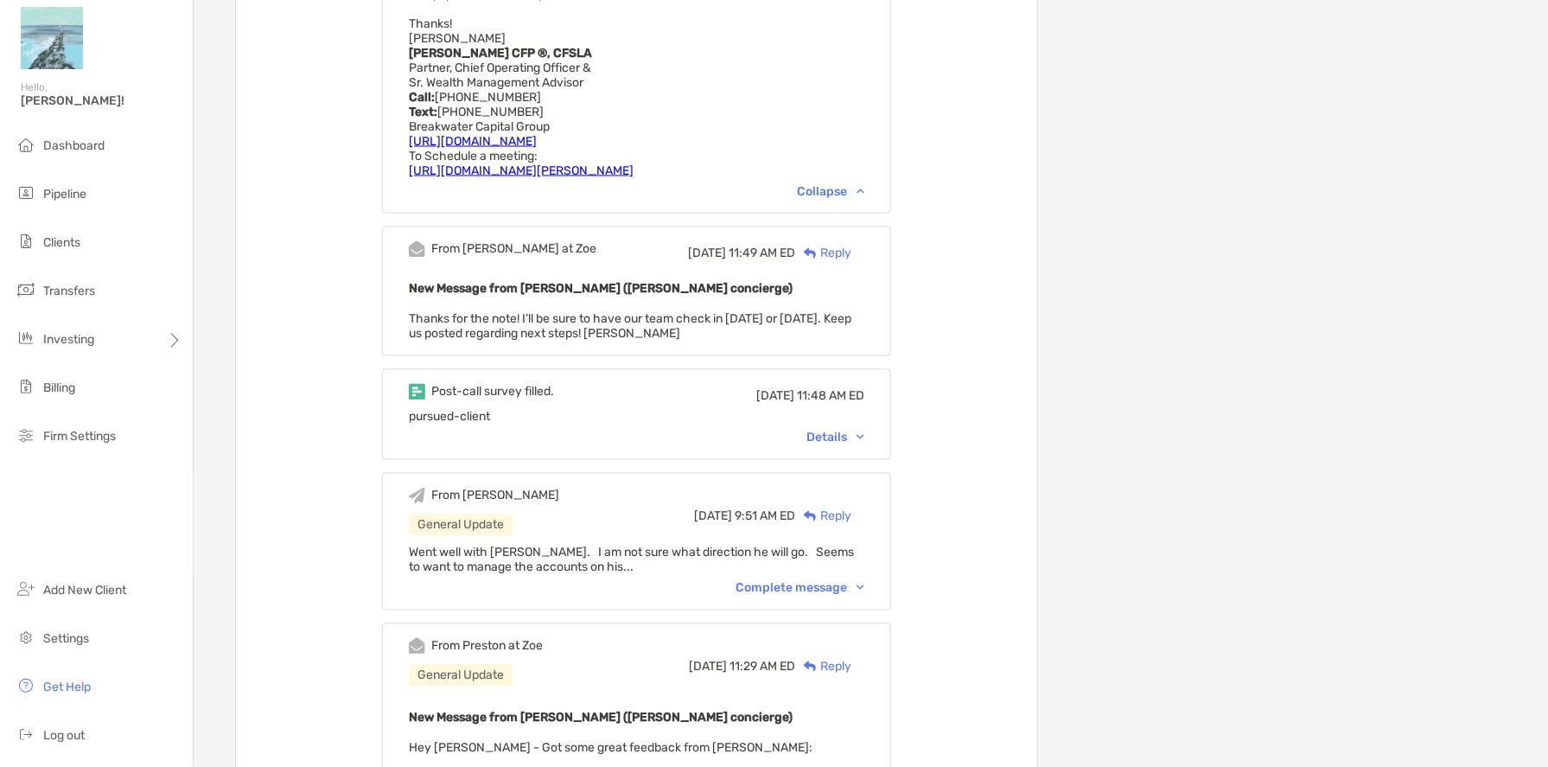
scroll to position [1124, 0]
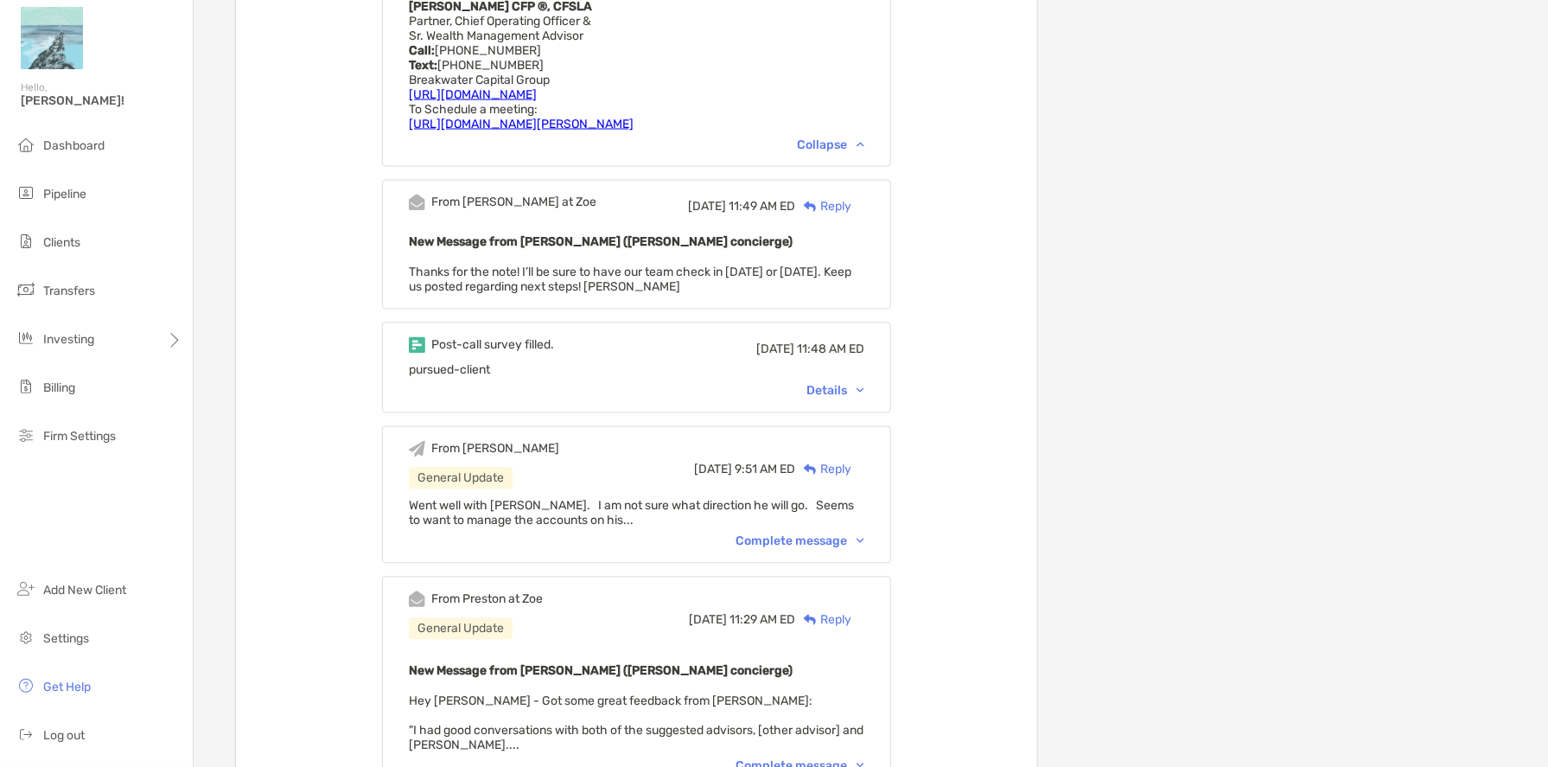
click at [812, 534] on div "Complete message" at bounding box center [799, 541] width 129 height 15
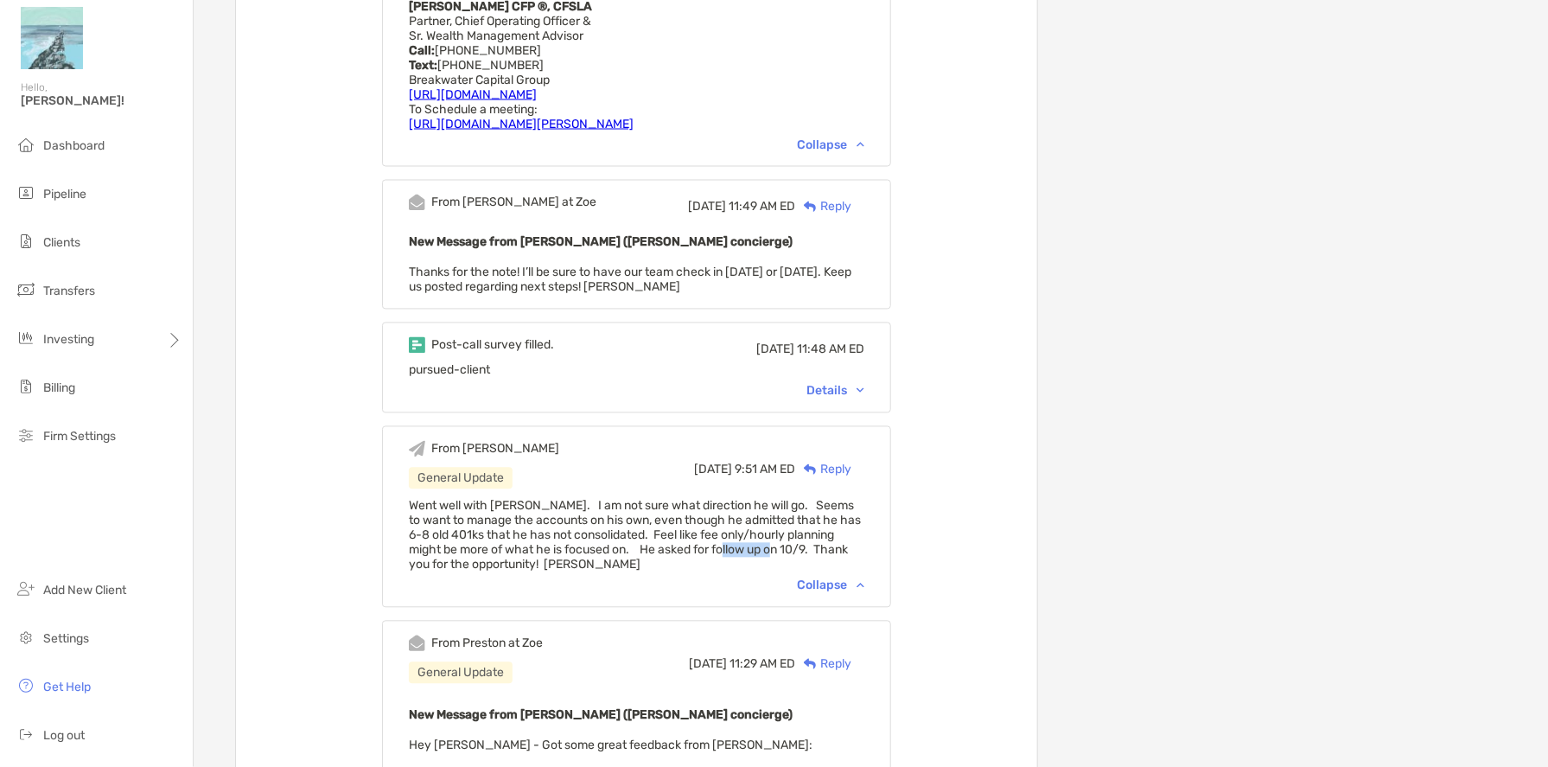
drag, startPoint x: 791, startPoint y: 501, endPoint x: 743, endPoint y: 495, distance: 47.9
click at [747, 499] on span "Went well with [PERSON_NAME]. I am not sure what direction he will go. Seems to…" at bounding box center [635, 535] width 452 height 73
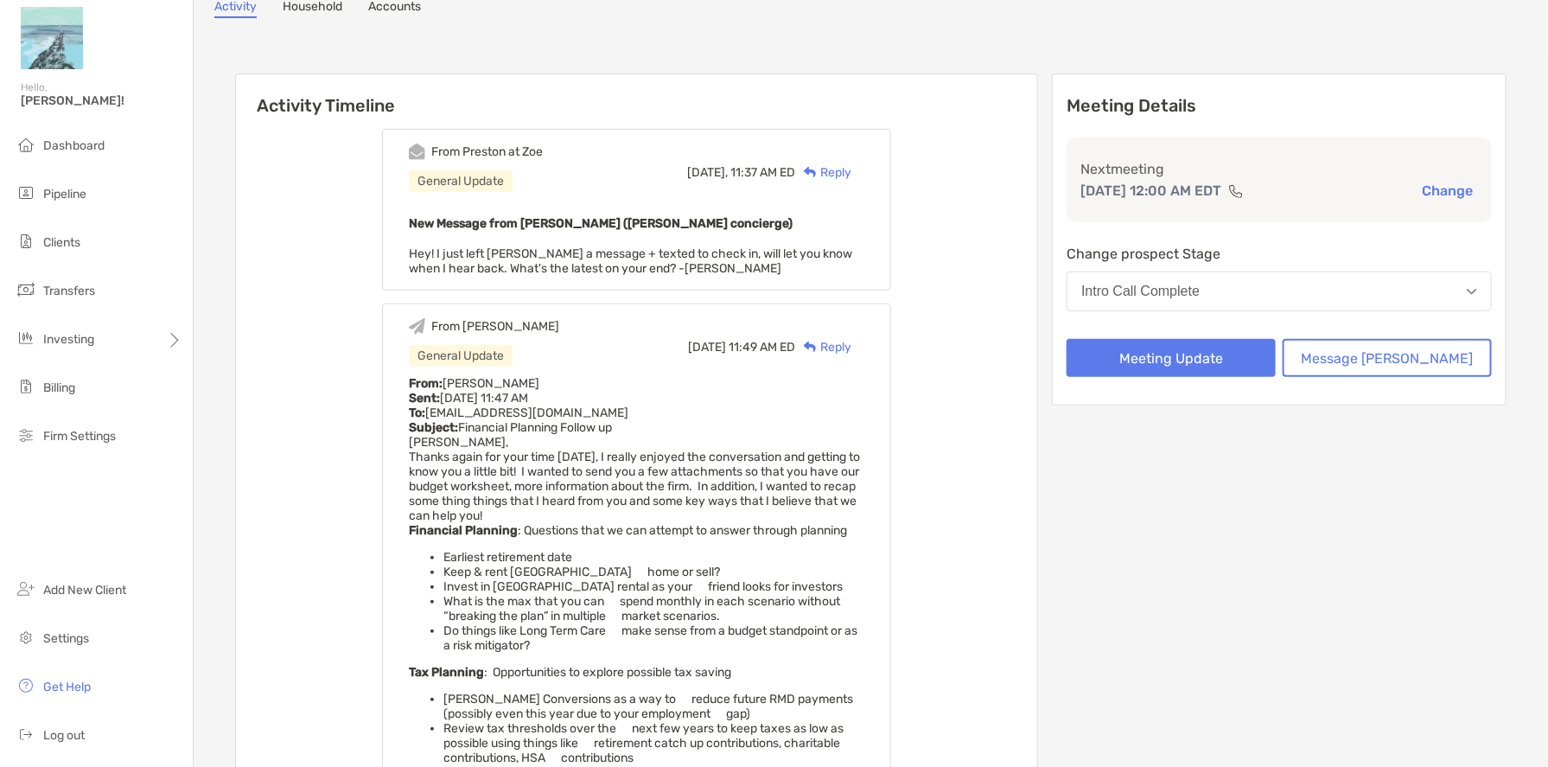
scroll to position [0, 0]
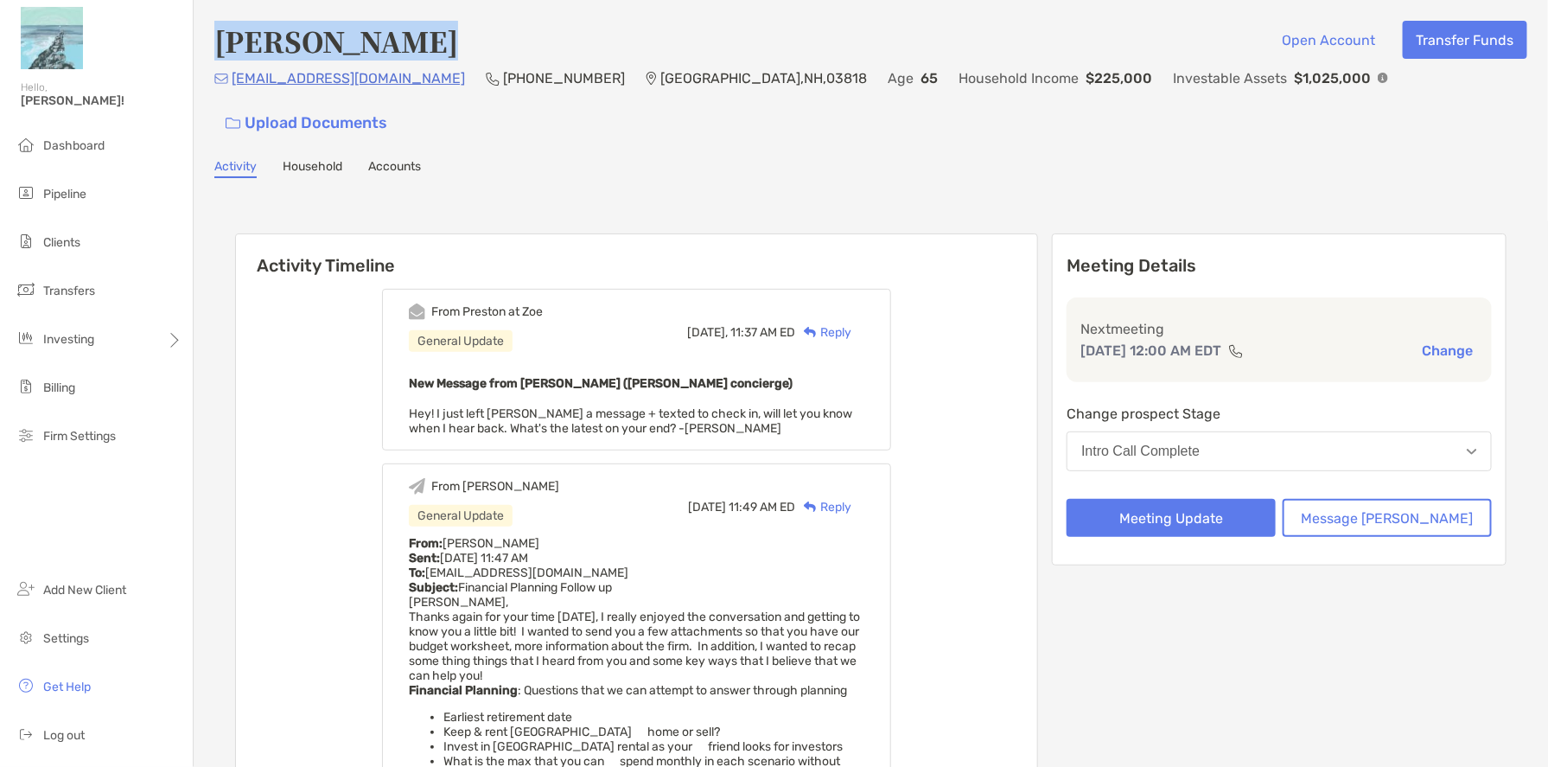
drag, startPoint x: 453, startPoint y: 48, endPoint x: 219, endPoint y: 41, distance: 234.3
click at [219, 41] on div "Gavin Brennan Open Account Transfer Funds" at bounding box center [870, 41] width 1313 height 40
copy h4 "[PERSON_NAME]"
drag, startPoint x: 866, startPoint y: 294, endPoint x: 920, endPoint y: 298, distance: 54.6
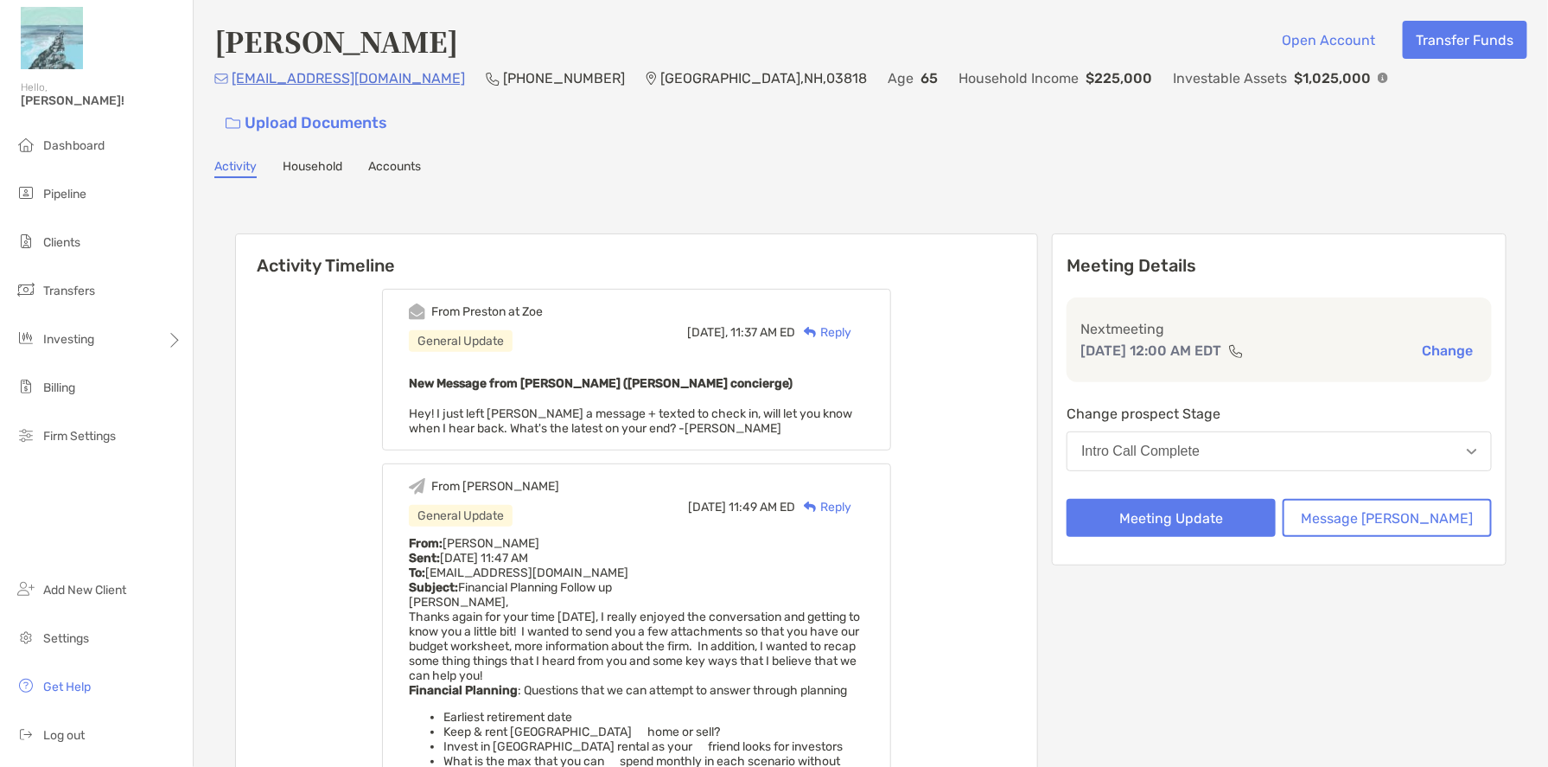
click at [851, 323] on div "Reply" at bounding box center [823, 332] width 56 height 18
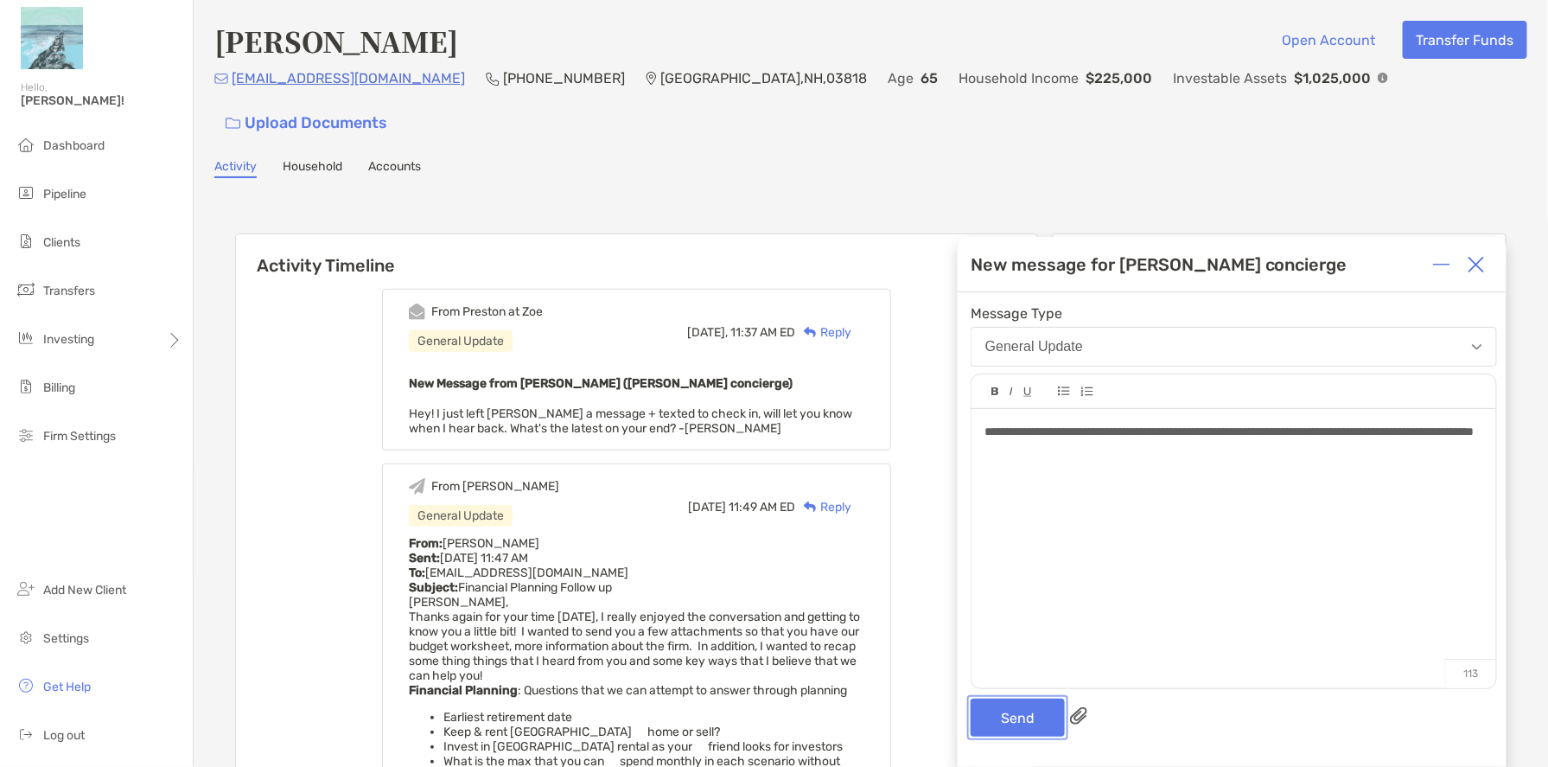
click at [1007, 729] on button "Send" at bounding box center [1018, 717] width 94 height 38
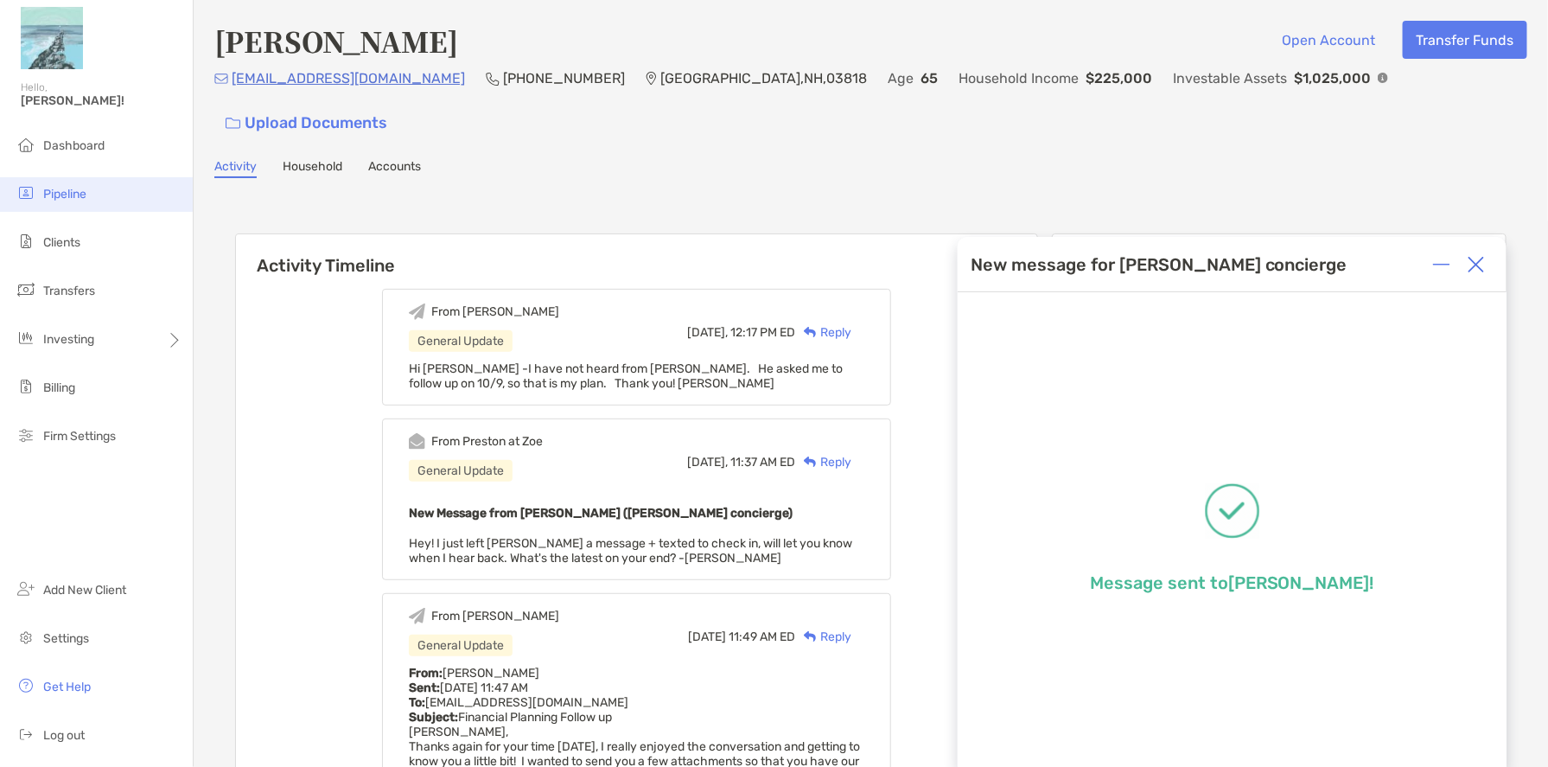
click at [72, 188] on span "Pipeline" at bounding box center [64, 194] width 43 height 15
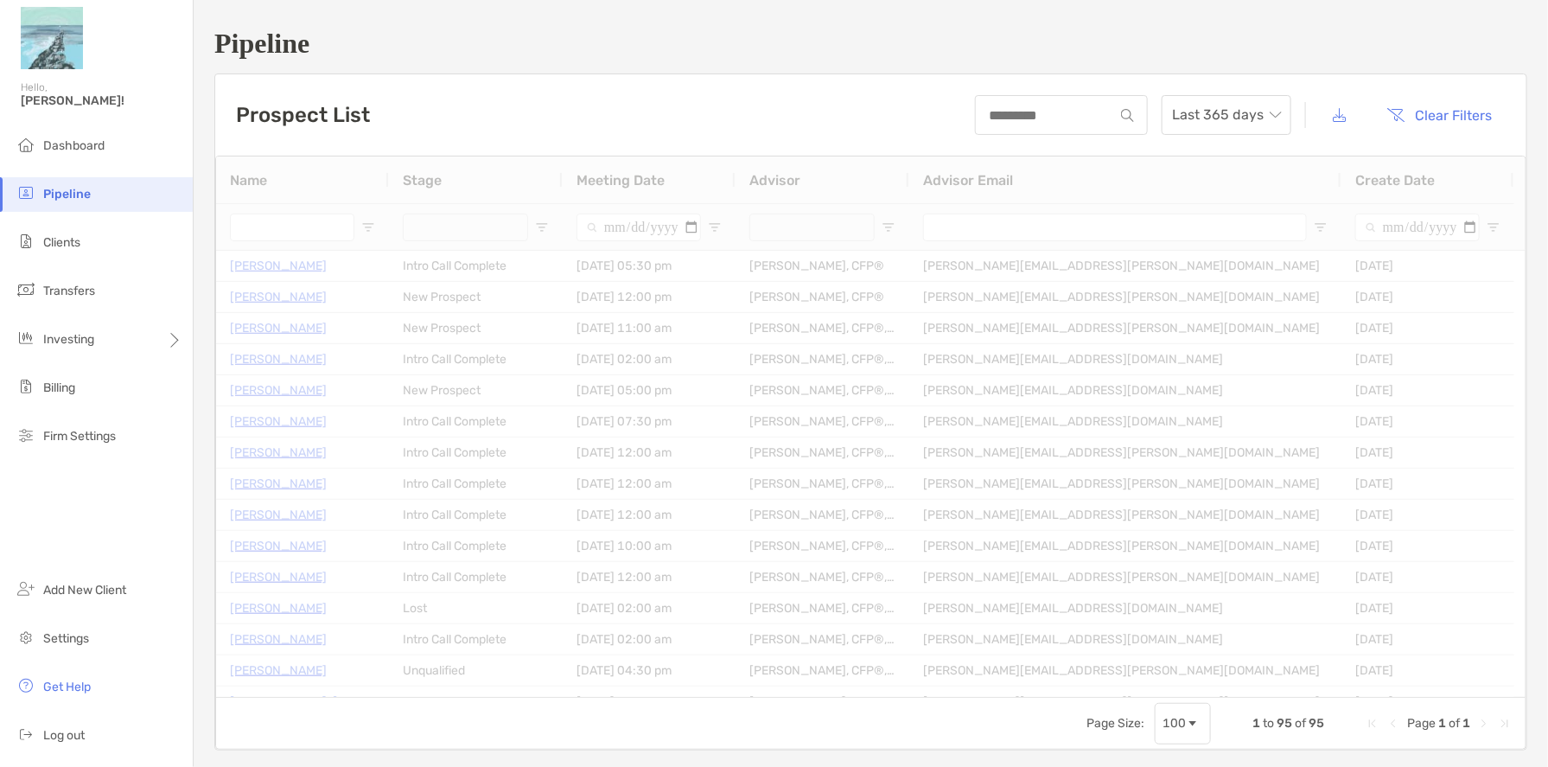
type input "******"
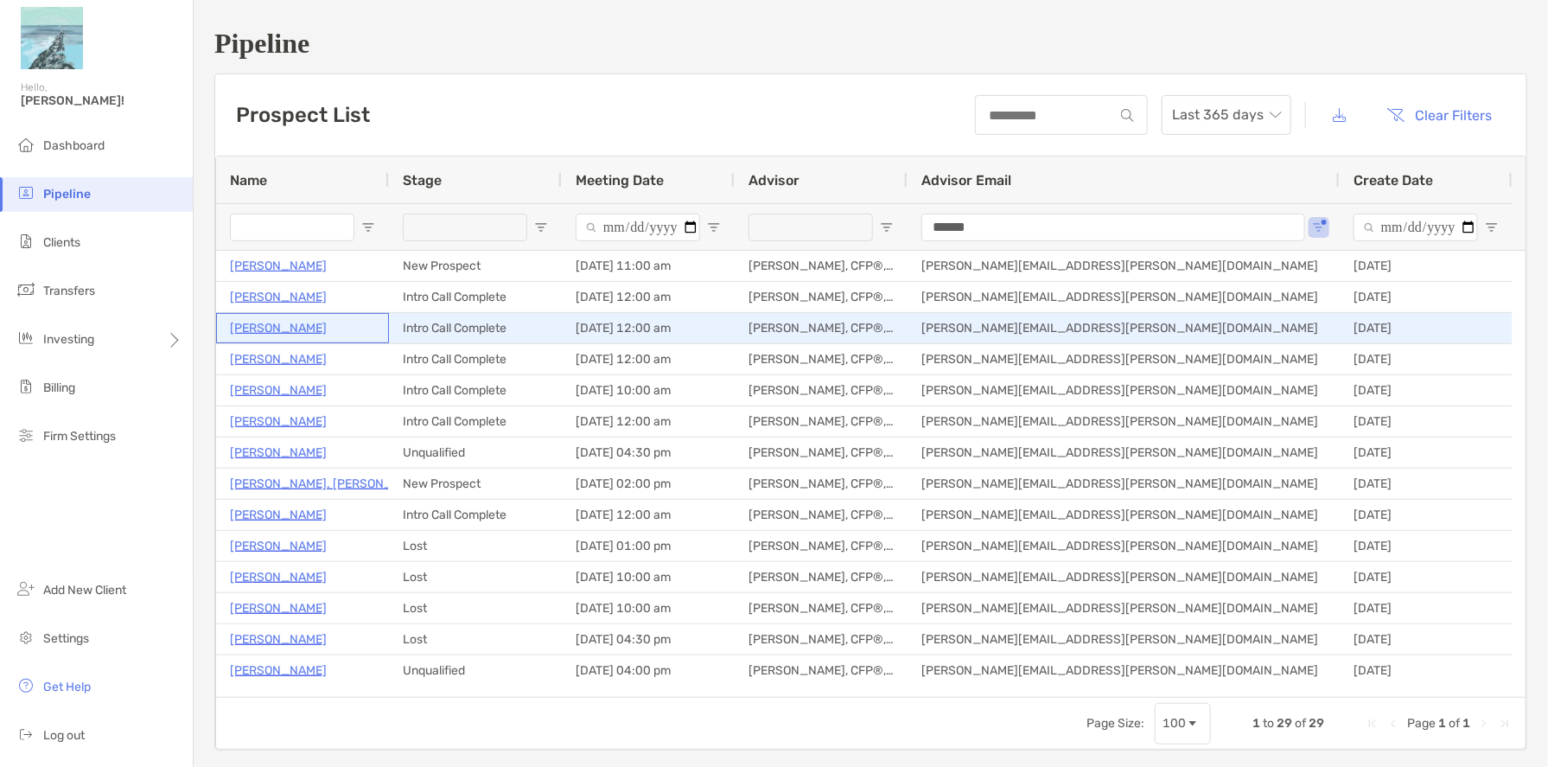
click at [270, 328] on p "[PERSON_NAME]" at bounding box center [278, 328] width 97 height 22
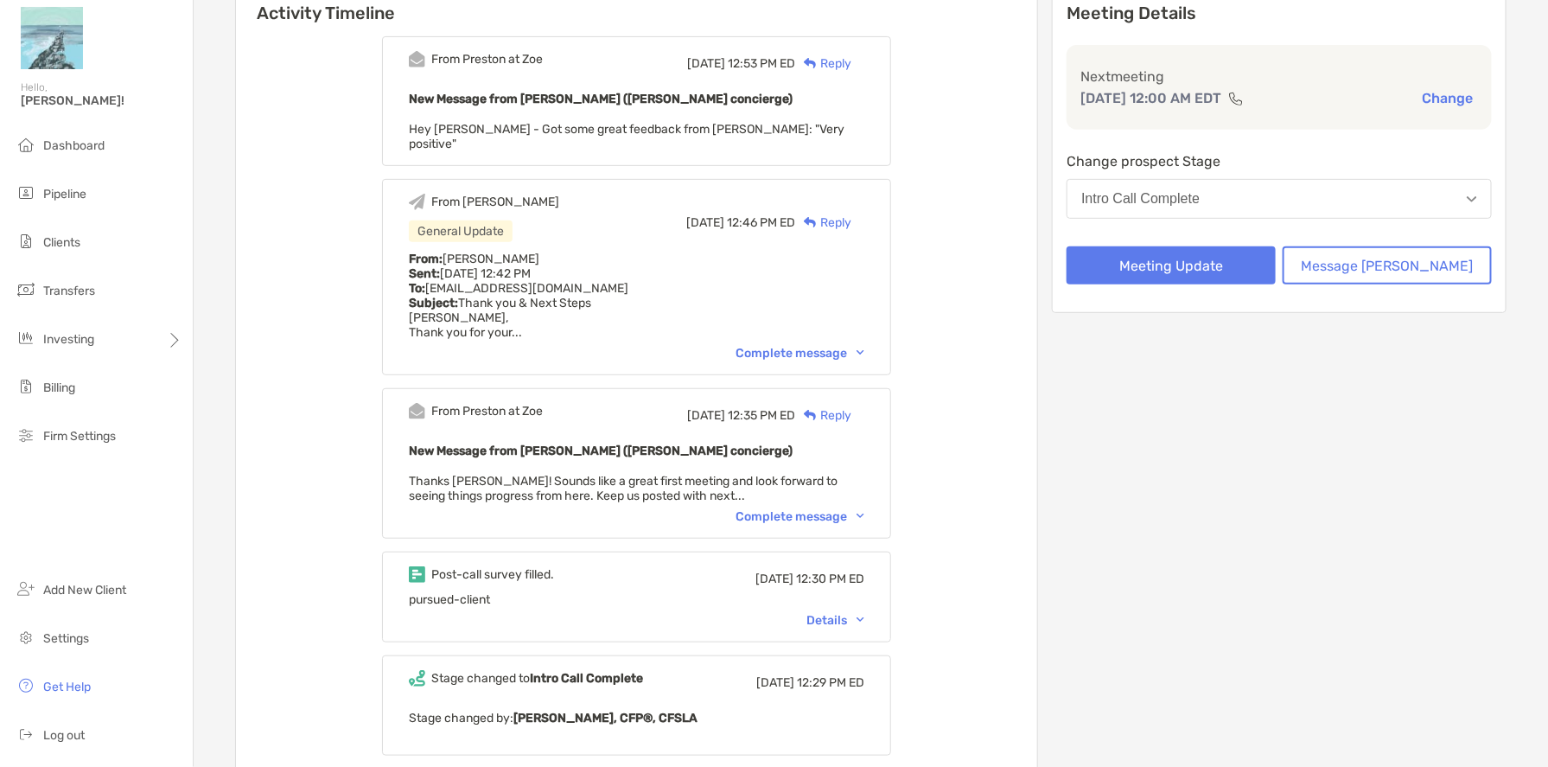
scroll to position [259, 0]
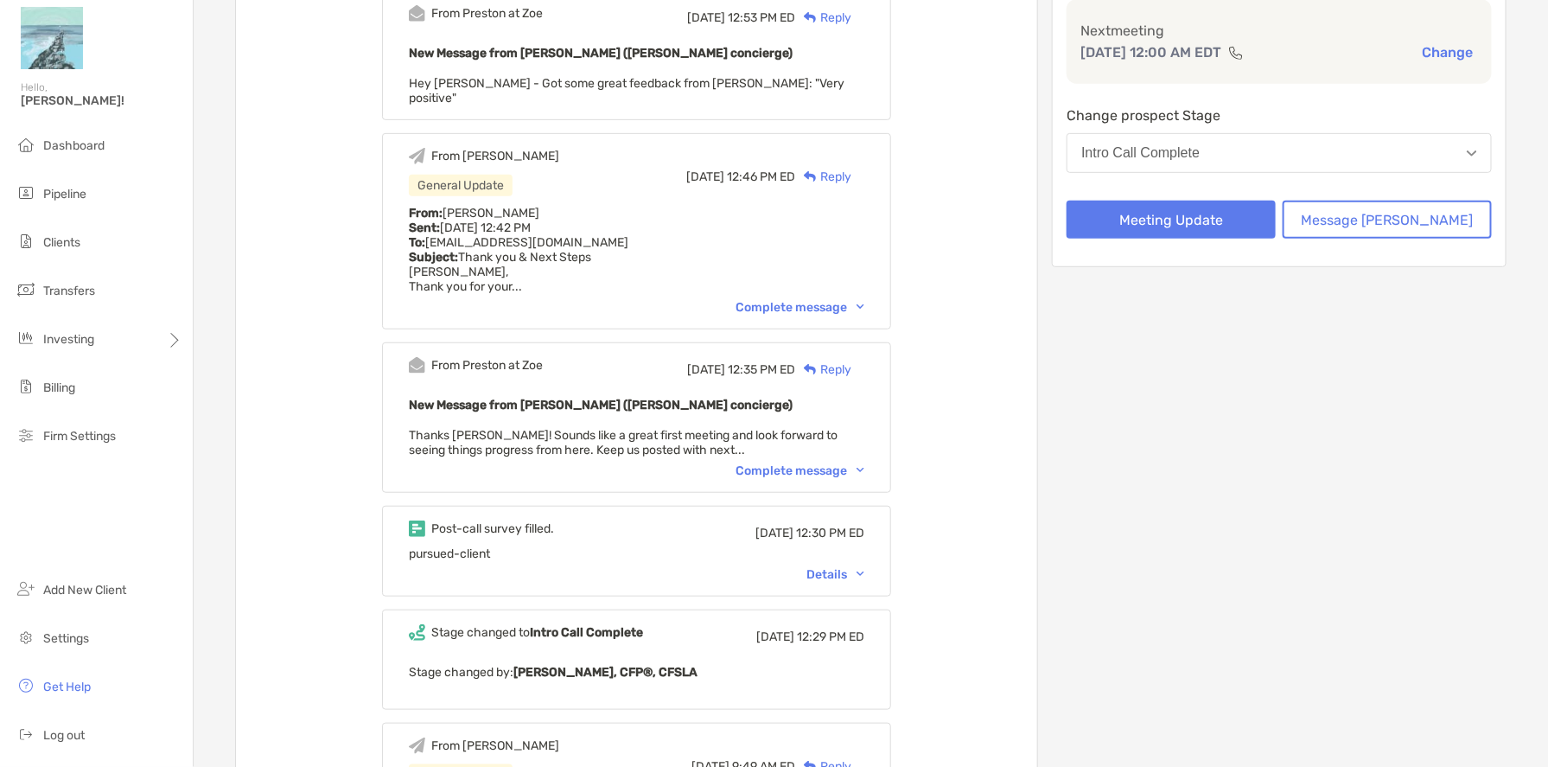
click at [811, 300] on div "Complete message" at bounding box center [799, 307] width 129 height 15
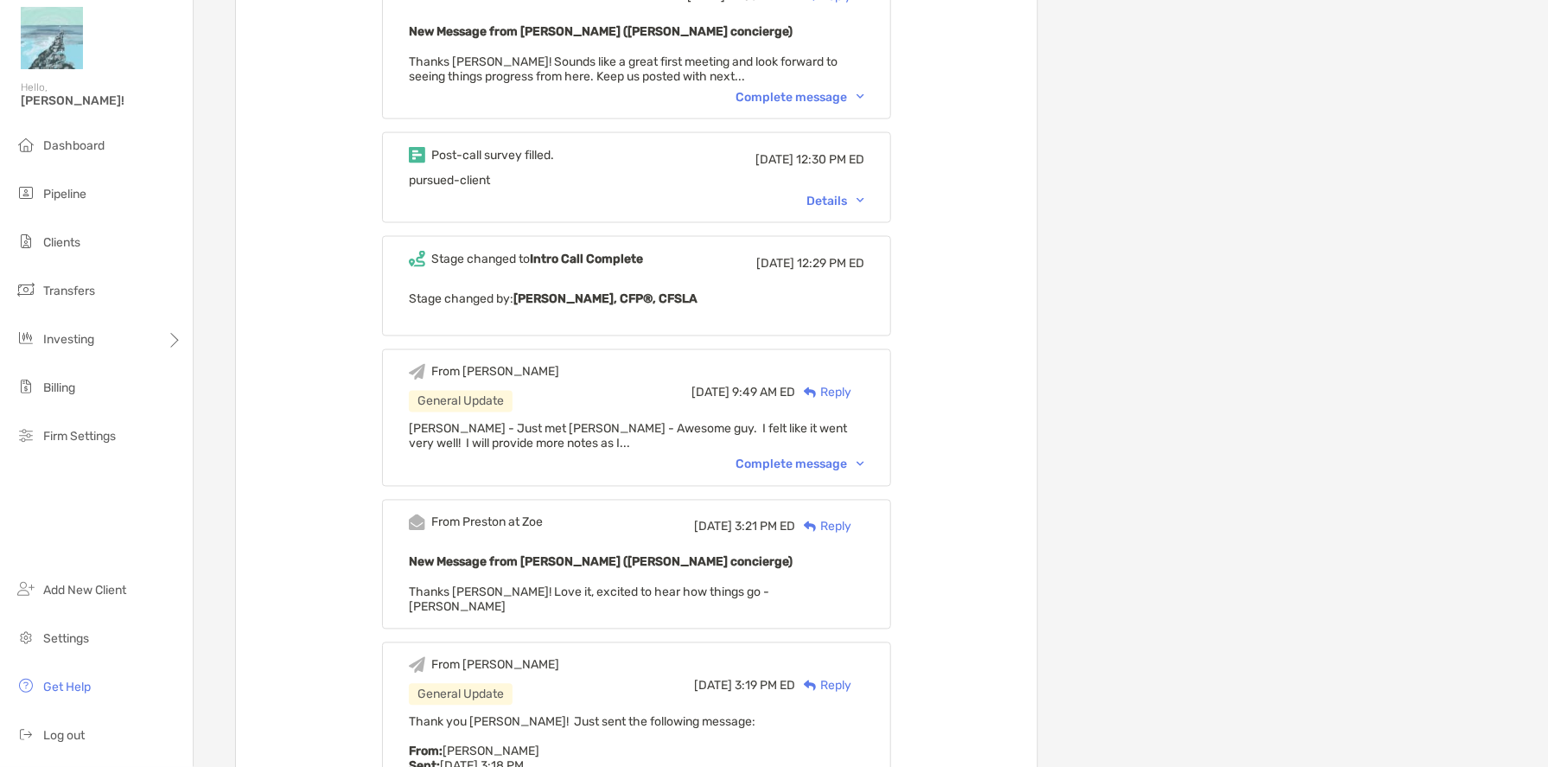
scroll to position [1037, 0]
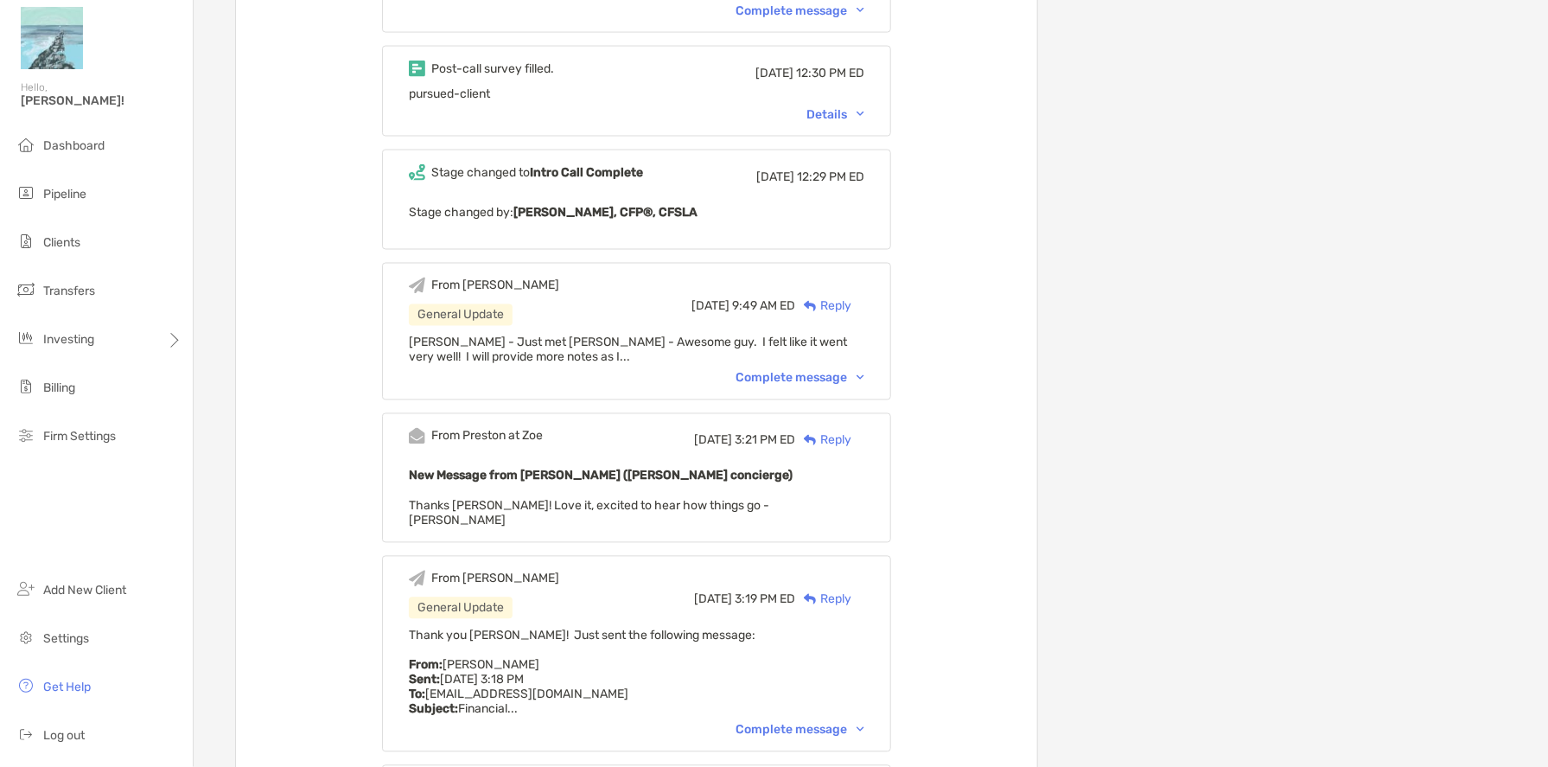
click at [815, 371] on div "Complete message" at bounding box center [799, 378] width 129 height 15
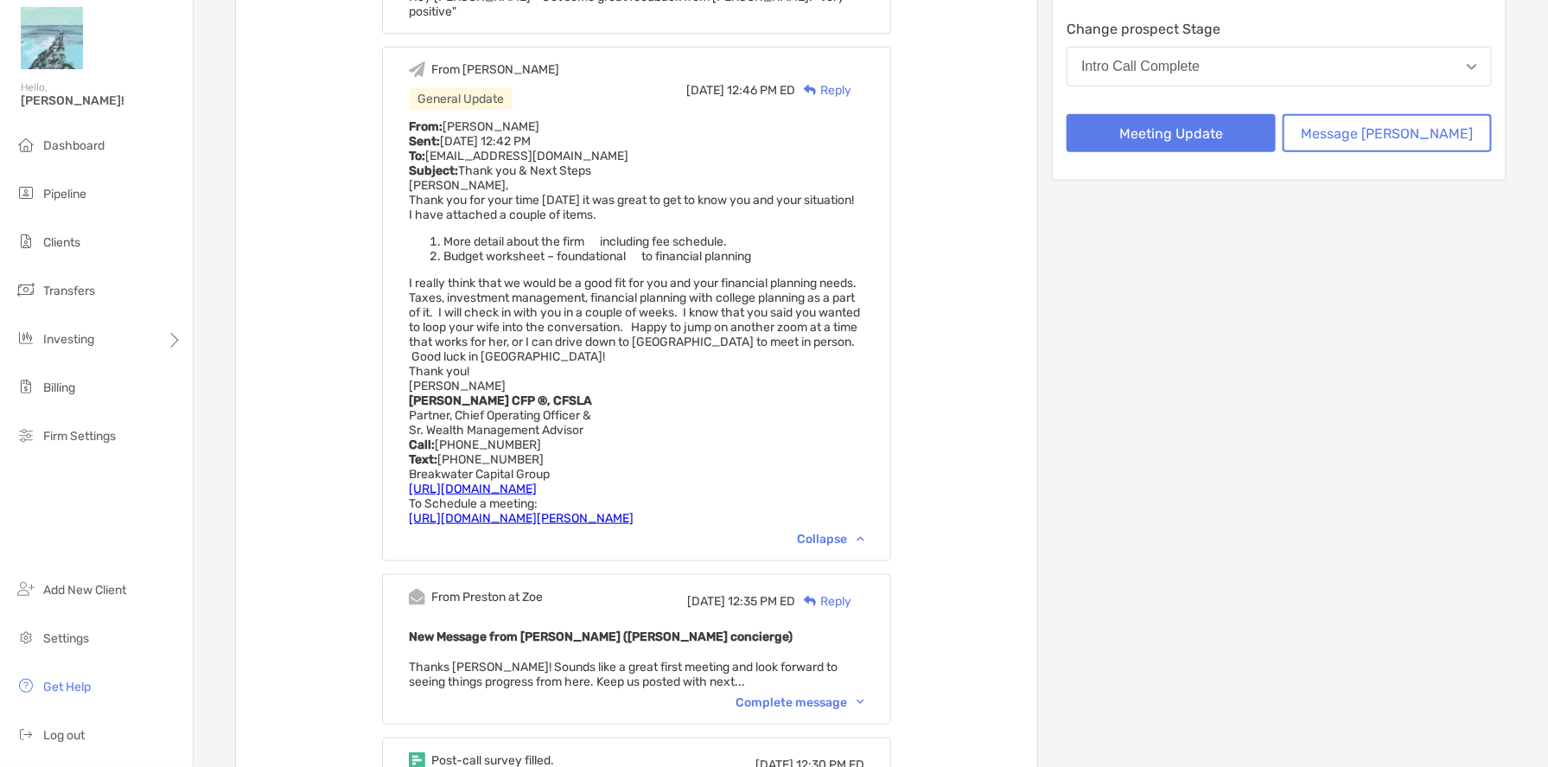
scroll to position [0, 0]
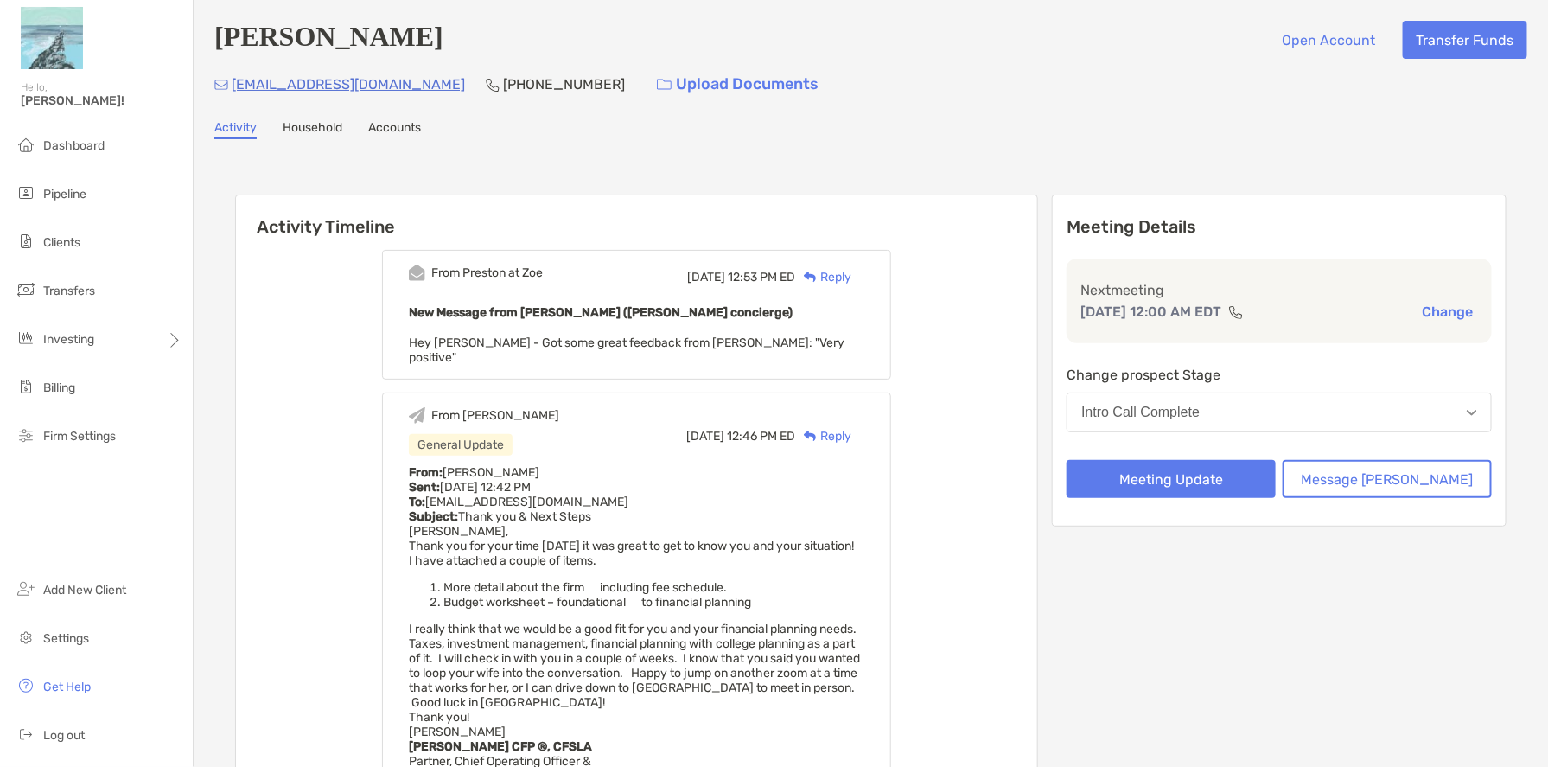
click at [763, 343] on span "Hey [PERSON_NAME] - Got some great feedback from [PERSON_NAME]: "Very positive"" at bounding box center [627, 349] width 436 height 29
click at [791, 339] on span "Hey [PERSON_NAME] - Got some great feedback from [PERSON_NAME]: "Very positive"" at bounding box center [627, 349] width 436 height 29
drag, startPoint x: 1282, startPoint y: 164, endPoint x: 1314, endPoint y: 0, distance: 167.3
